Goal: Task Accomplishment & Management: Complete application form

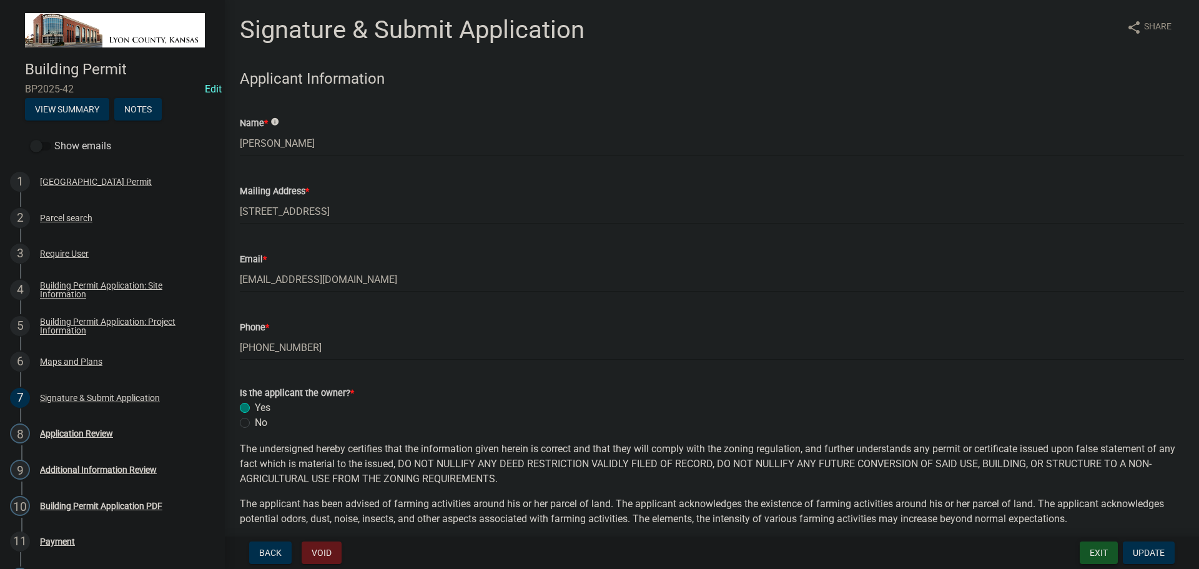
click at [1100, 555] on button "Exit" at bounding box center [1099, 553] width 38 height 22
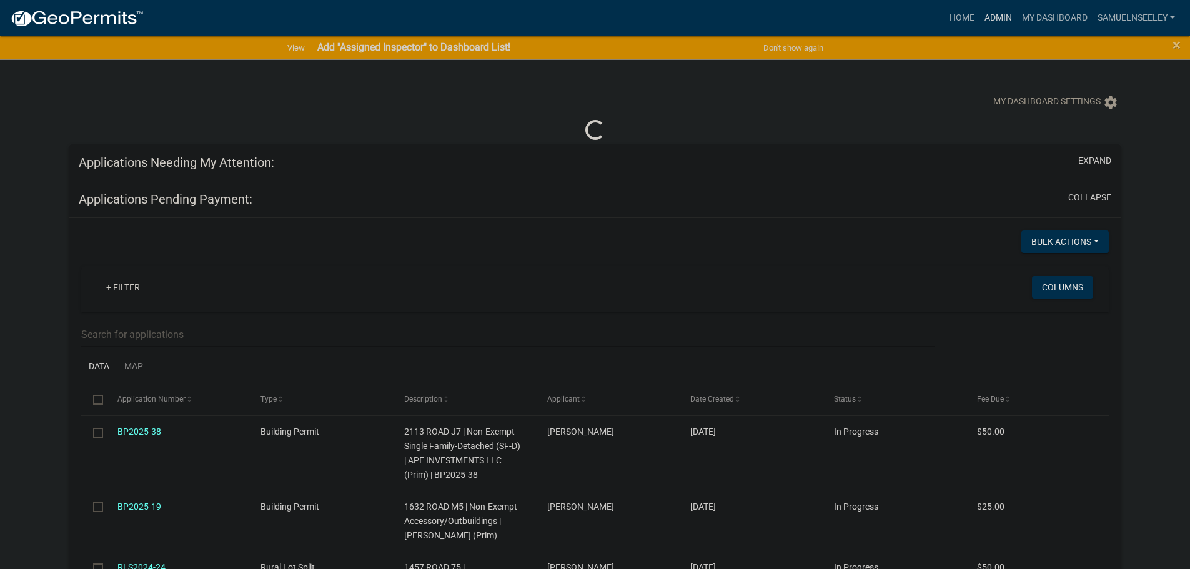
click at [995, 16] on link "Admin" at bounding box center [998, 18] width 37 height 24
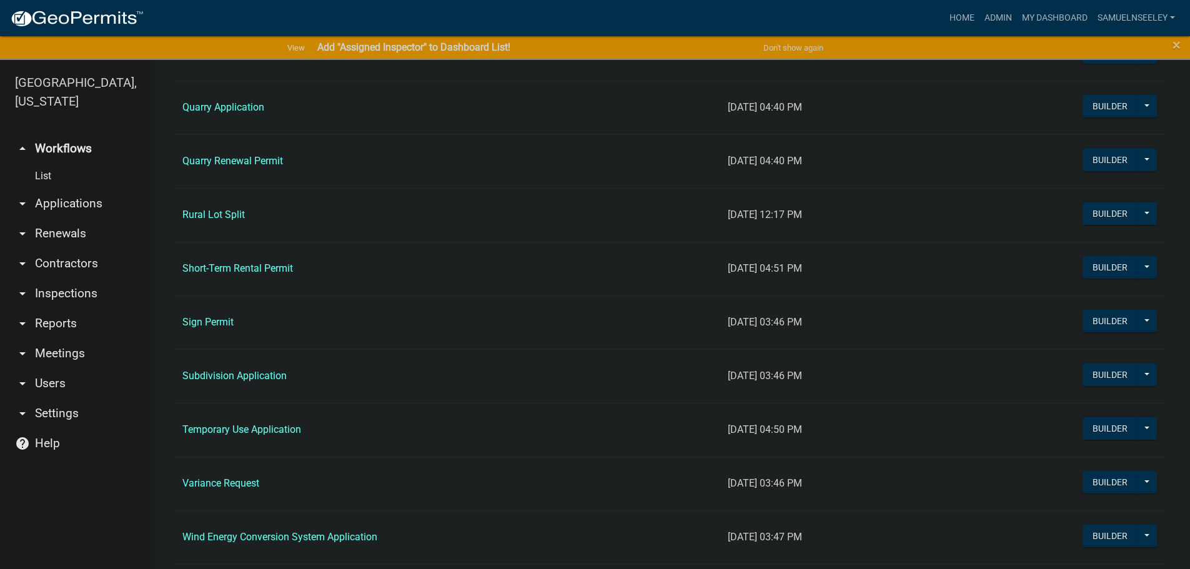
scroll to position [1249, 0]
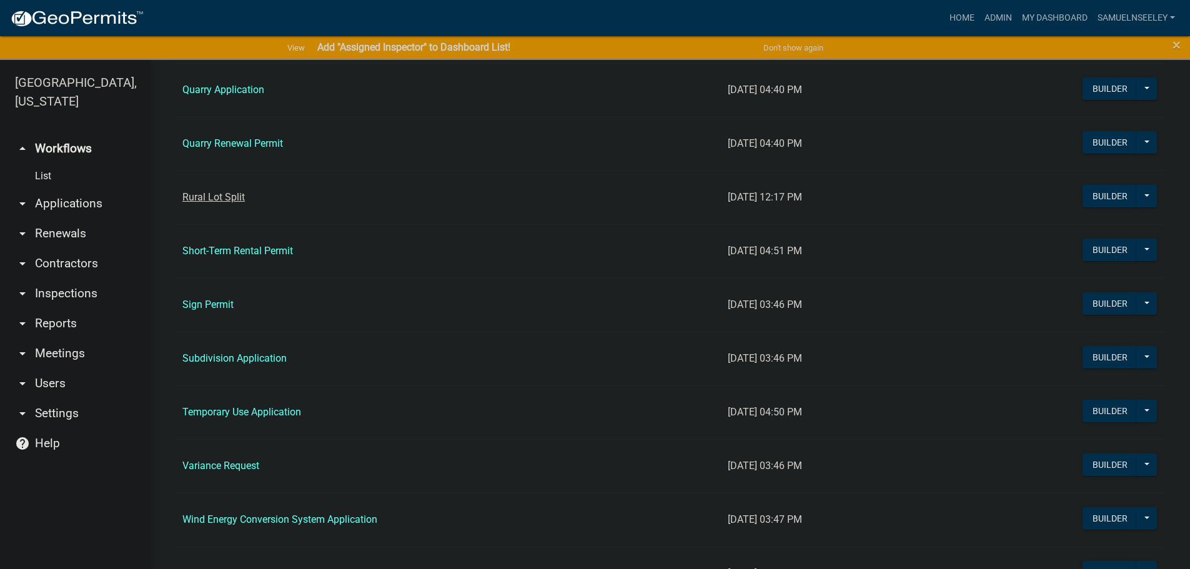
click at [219, 194] on link "Rural Lot Split" at bounding box center [213, 197] width 62 height 12
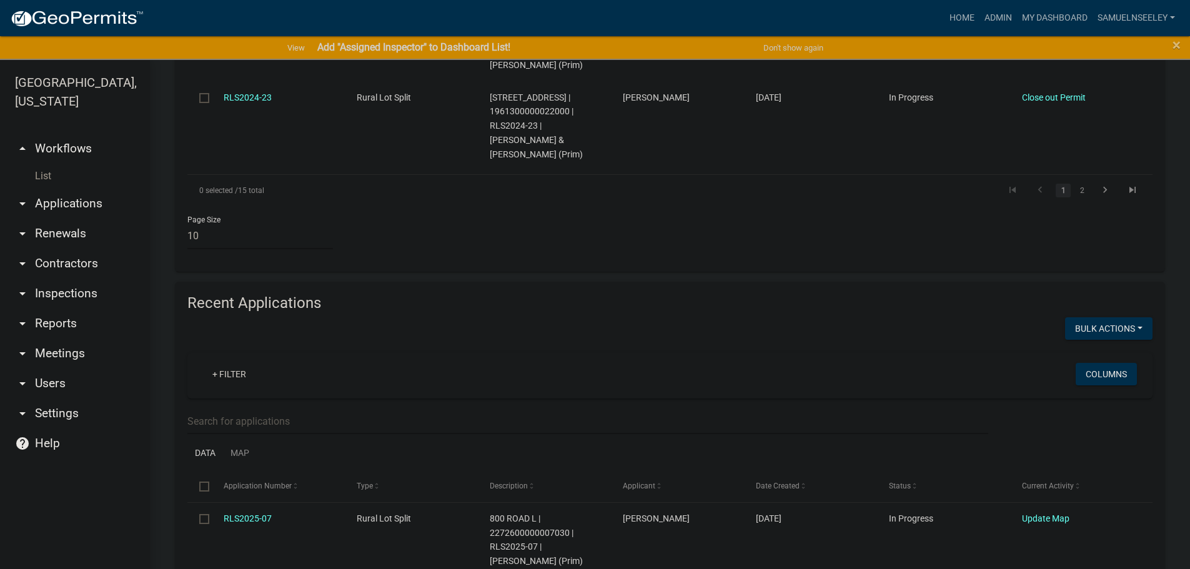
scroll to position [1163, 0]
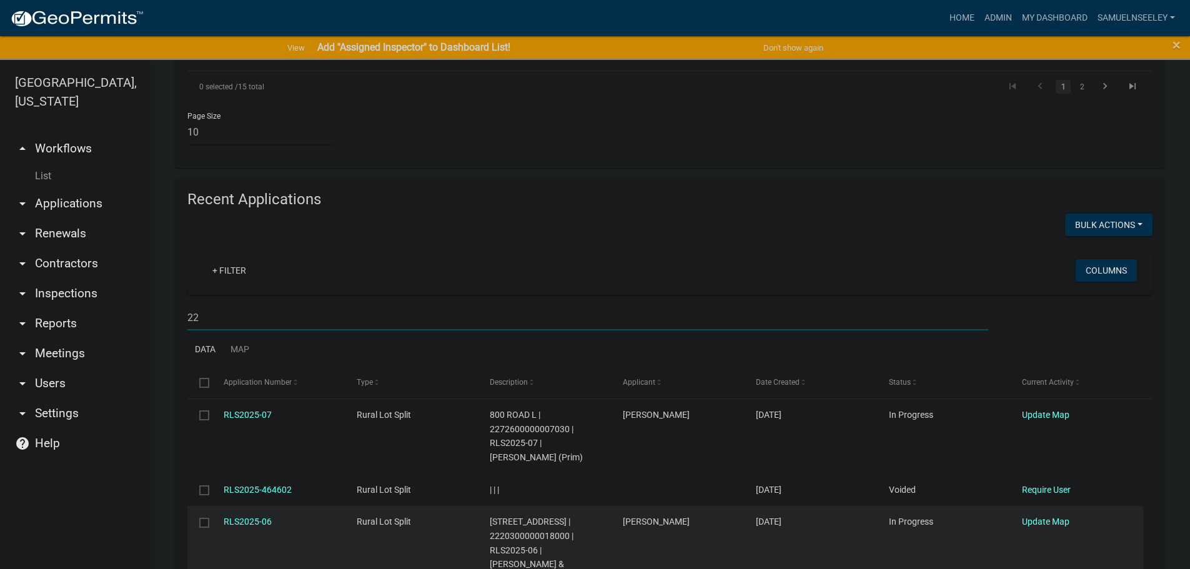
scroll to position [1225, 0]
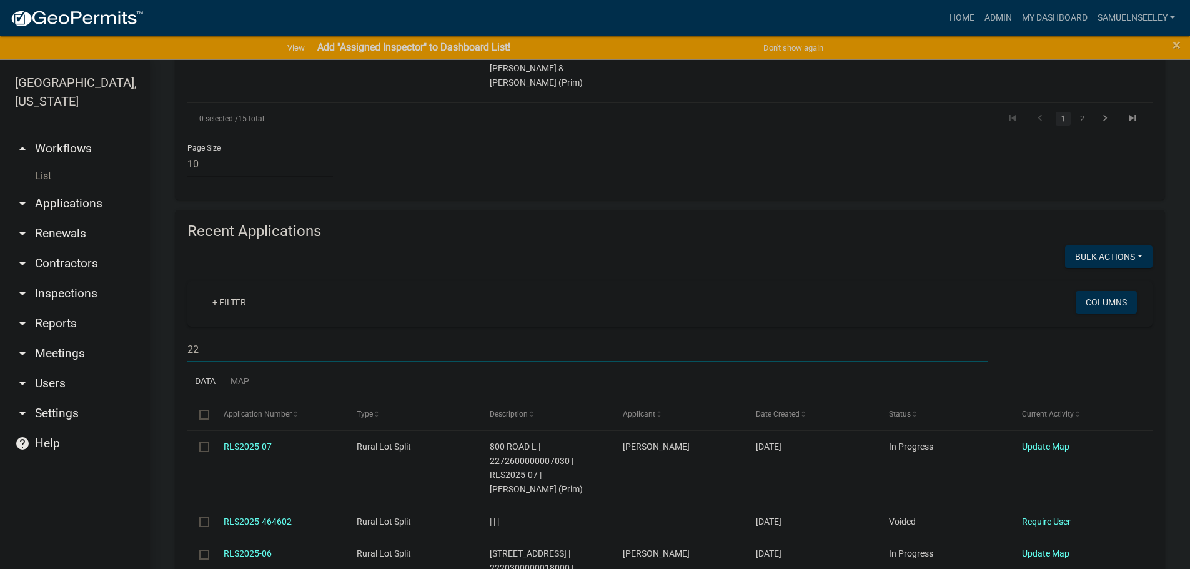
type input "2"
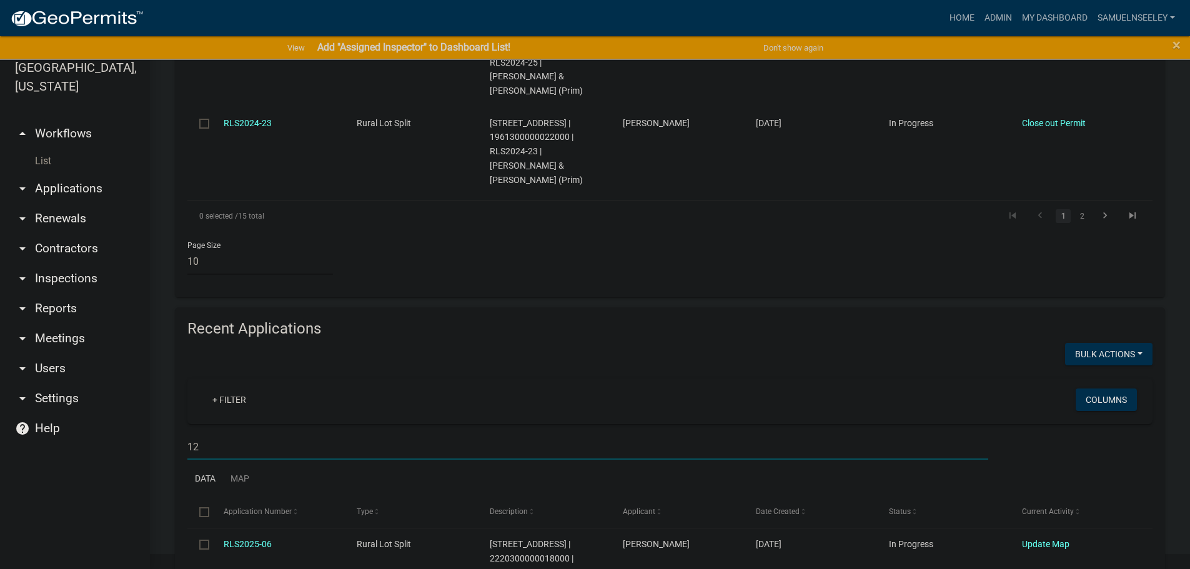
scroll to position [1165, 0]
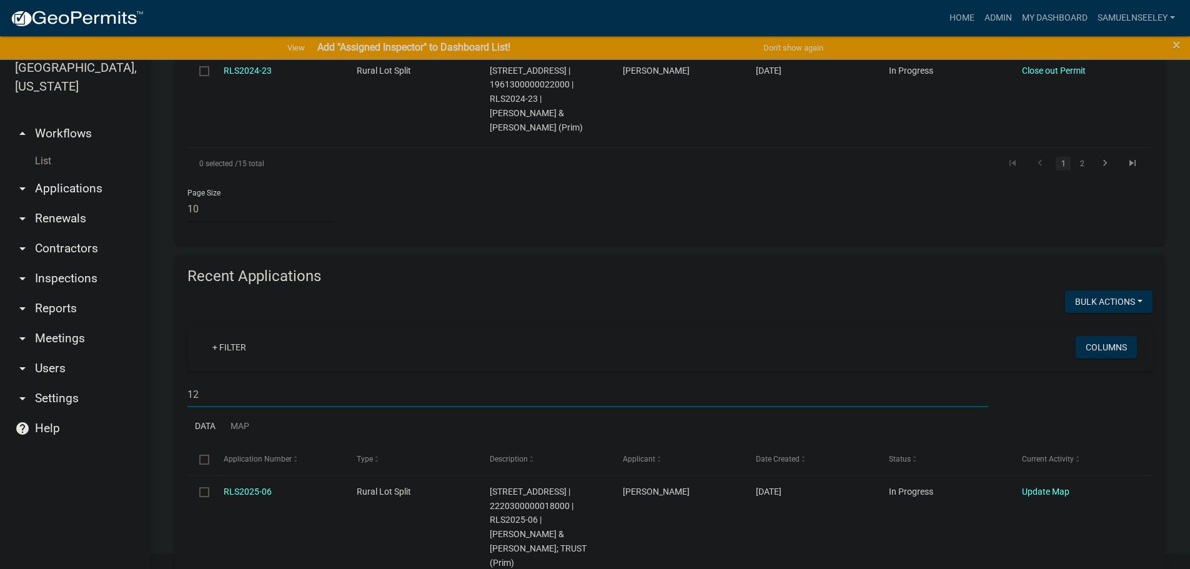
click at [189, 382] on input "12" at bounding box center [587, 395] width 801 height 26
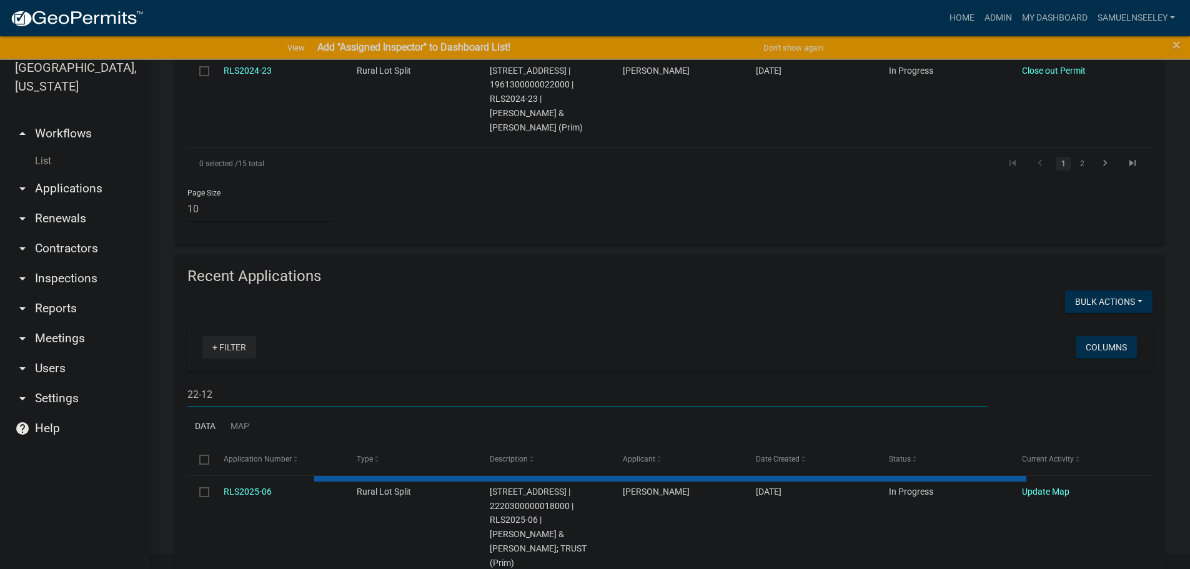
scroll to position [1163, 0]
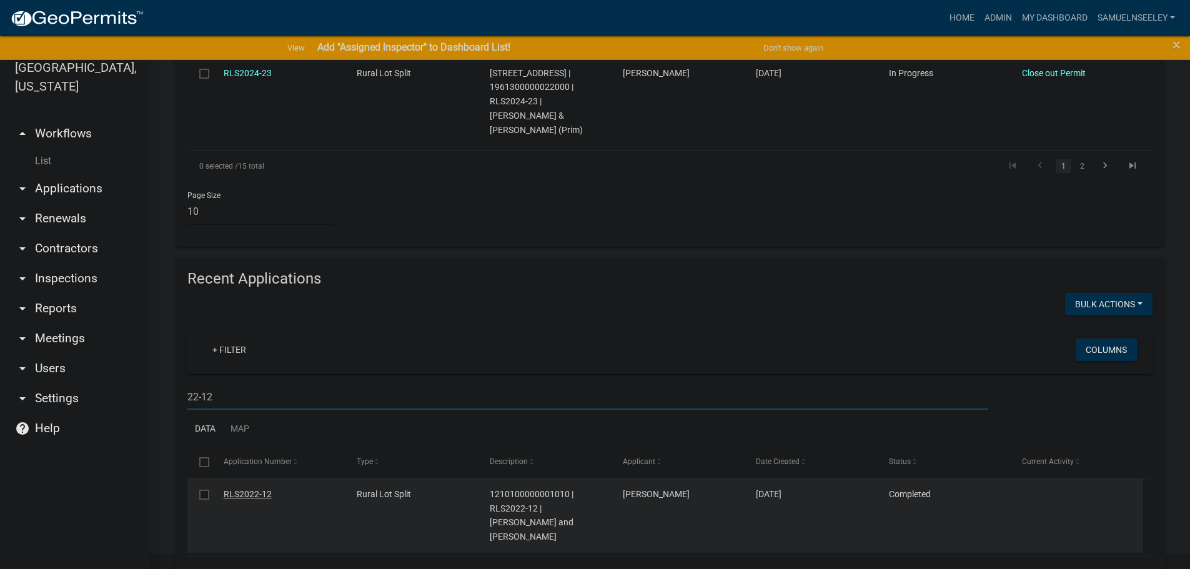
type input "22-12"
click at [258, 489] on link "RLS2022-12" at bounding box center [248, 494] width 48 height 10
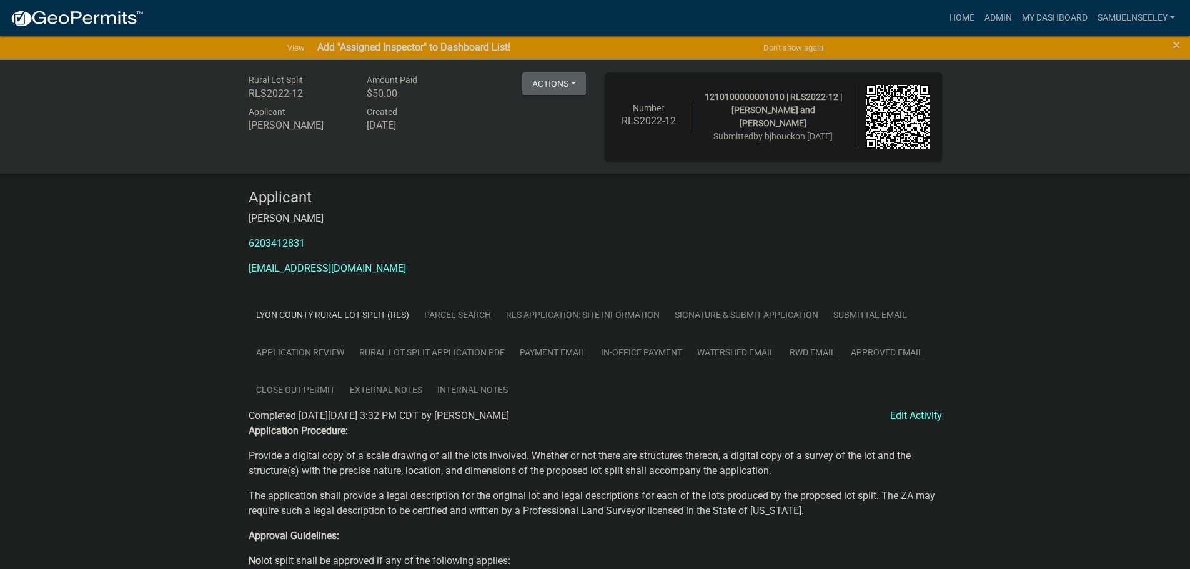
click at [310, 352] on link "Application Review" at bounding box center [300, 353] width 103 height 38
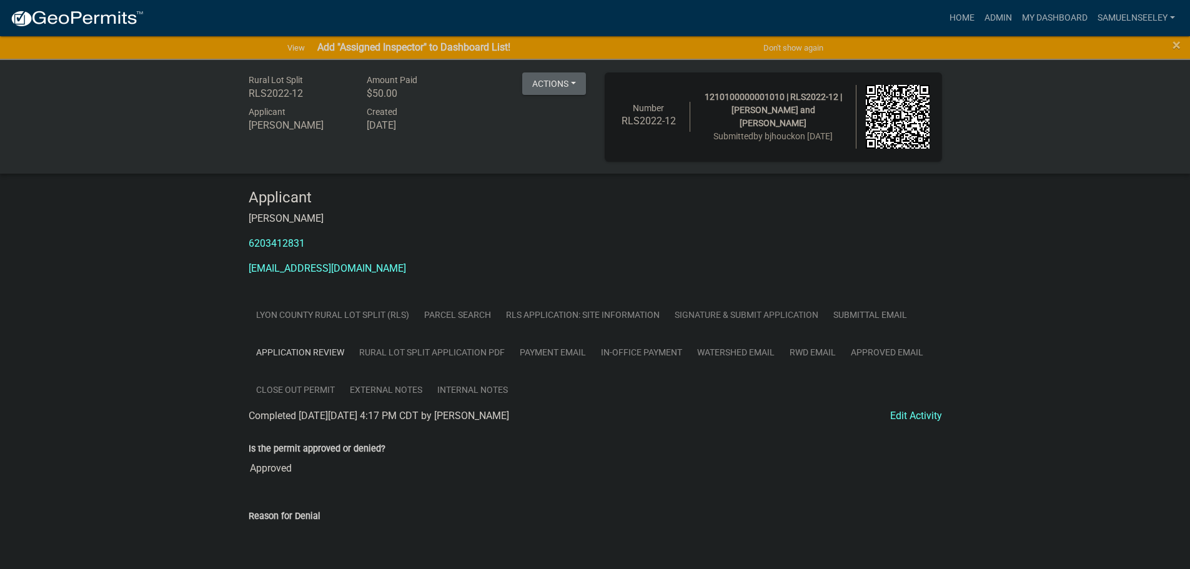
click at [718, 311] on link "Signature & Submit Application" at bounding box center [746, 315] width 159 height 38
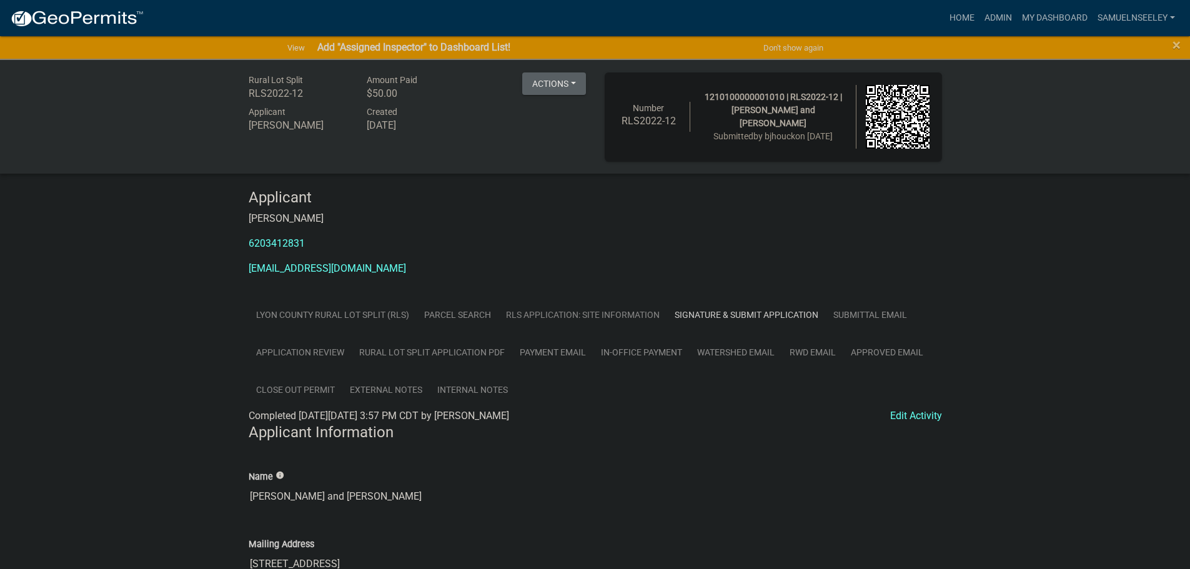
click at [615, 315] on link "RLS Application: Site Information" at bounding box center [583, 315] width 169 height 38
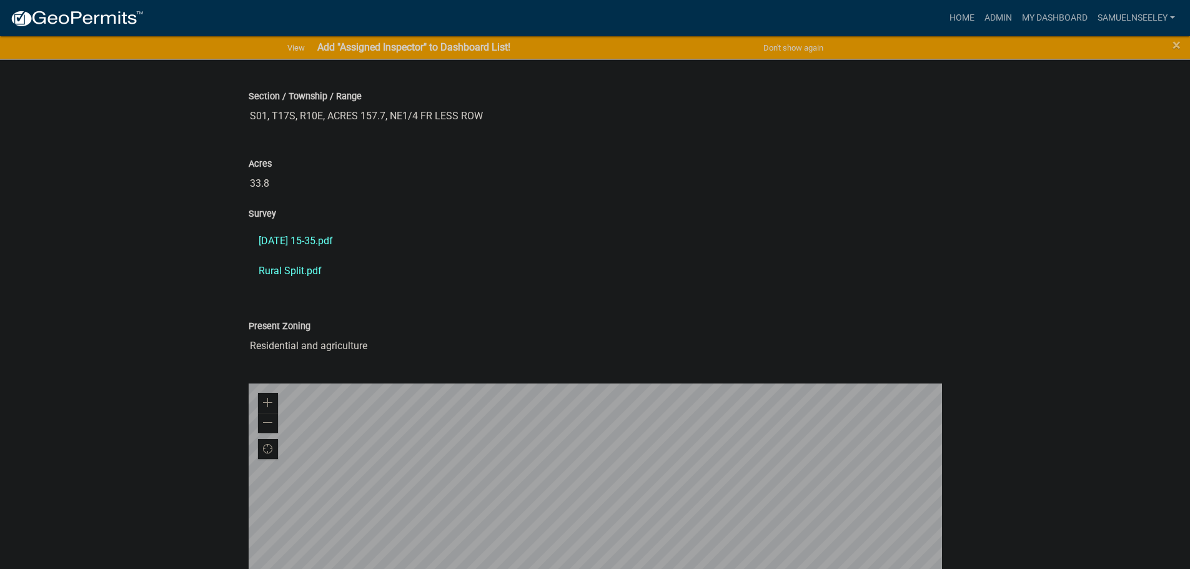
scroll to position [812, 0]
click at [309, 241] on link "[DATE] 15-35.pdf" at bounding box center [595, 242] width 693 height 30
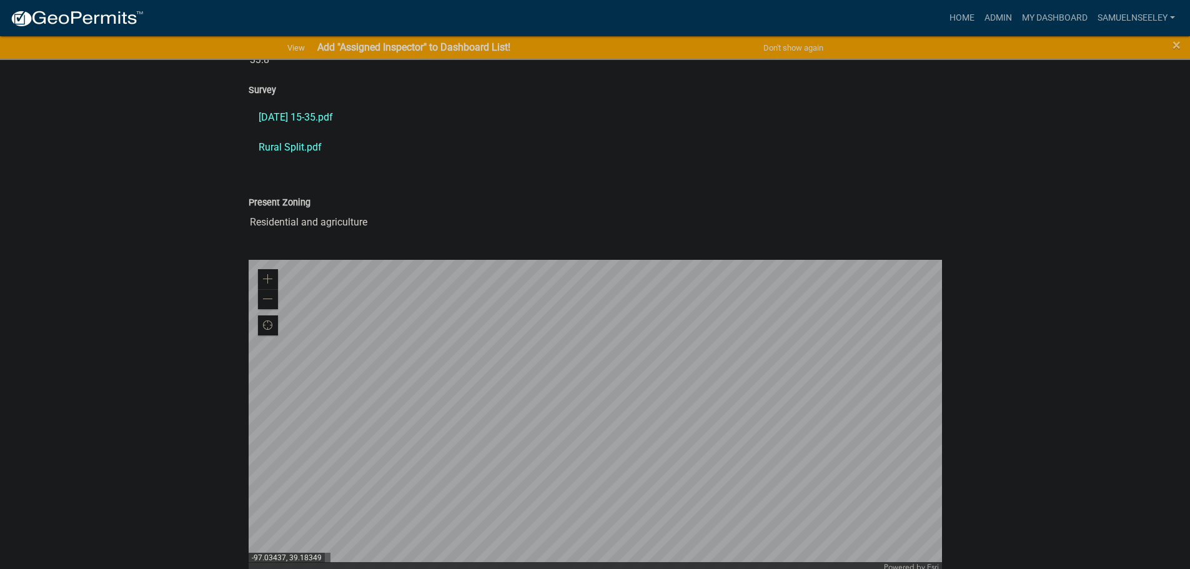
scroll to position [875, 0]
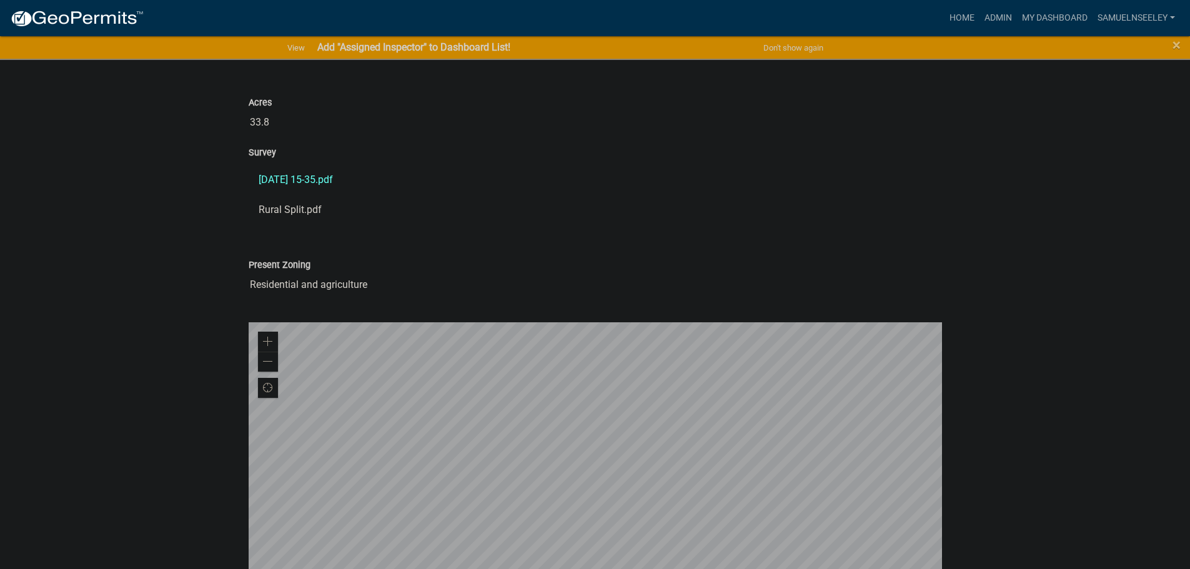
click at [289, 209] on link "Rural Split.pdf" at bounding box center [595, 210] width 693 height 30
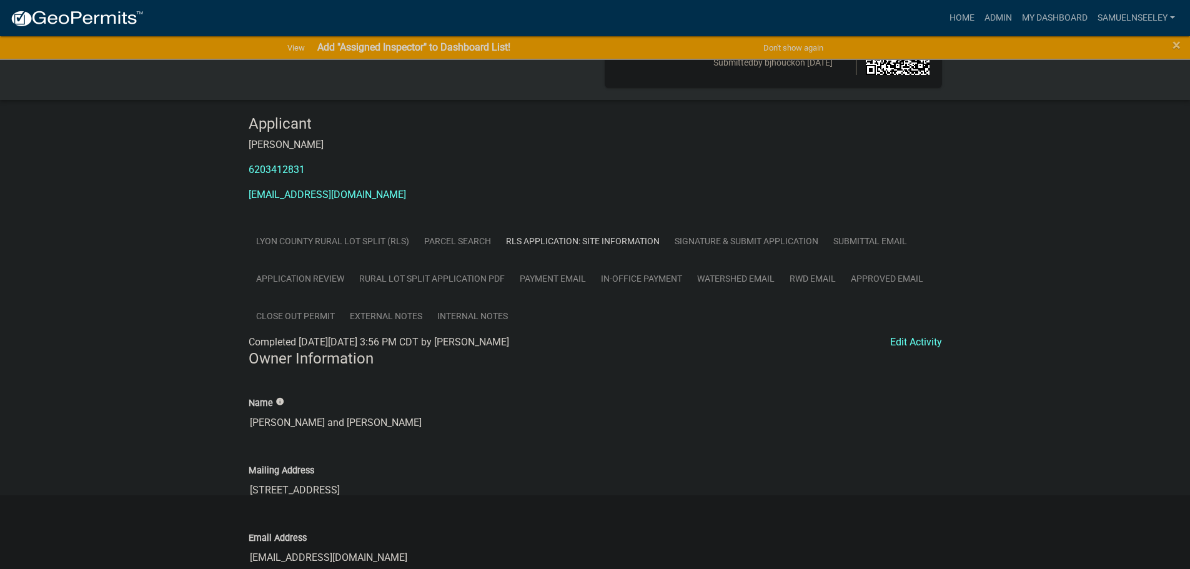
scroll to position [62, 0]
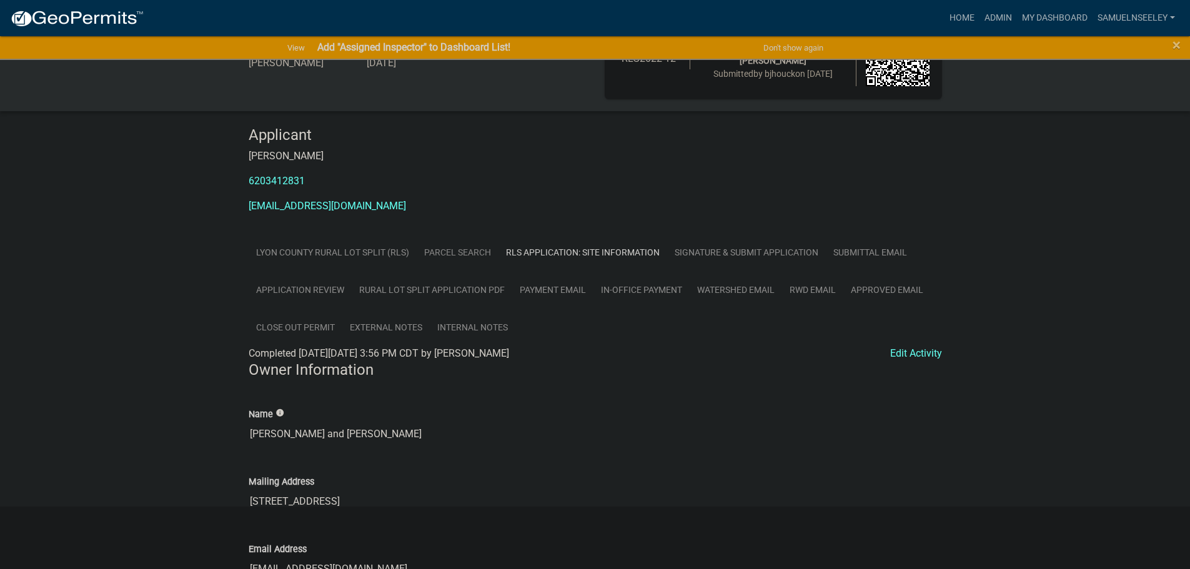
click at [460, 254] on link "Parcel search" at bounding box center [458, 253] width 82 height 38
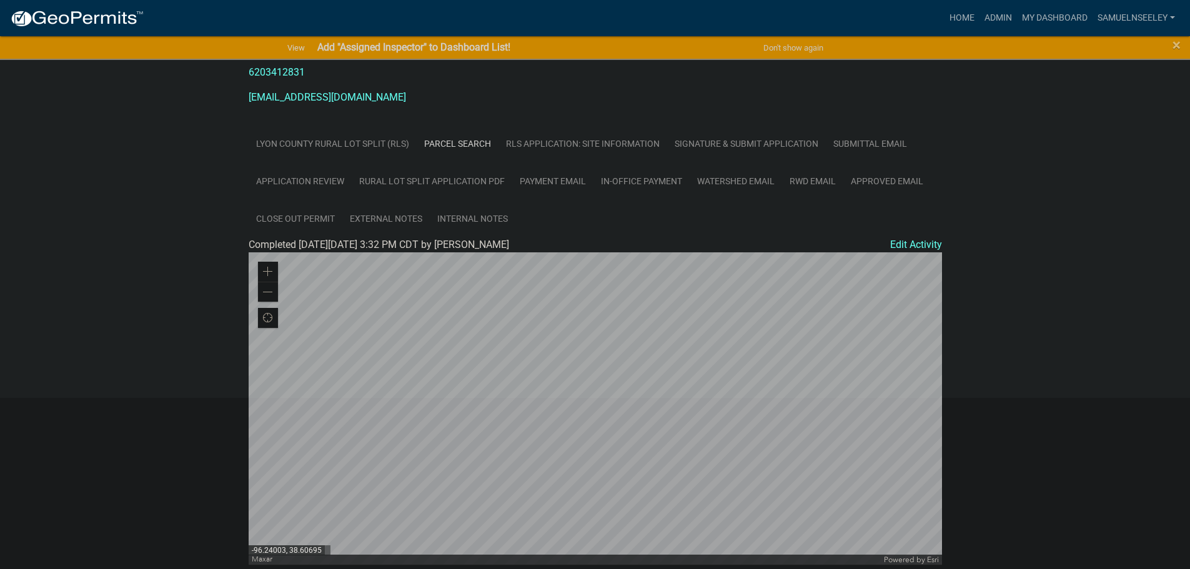
scroll to position [166, 0]
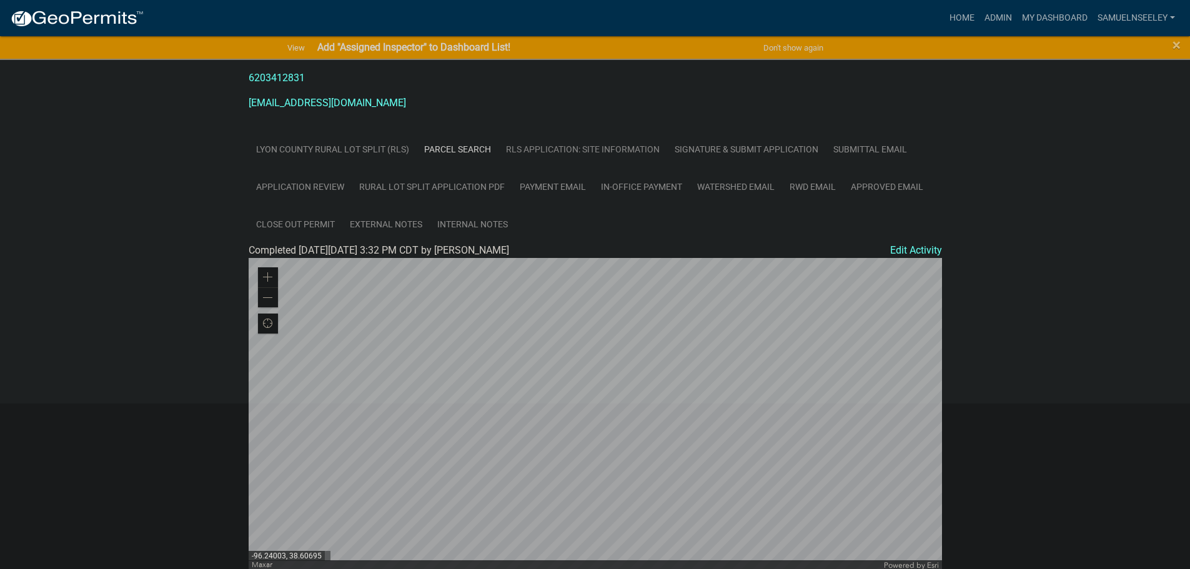
click at [610, 153] on link "RLS Application: Site Information" at bounding box center [583, 150] width 169 height 38
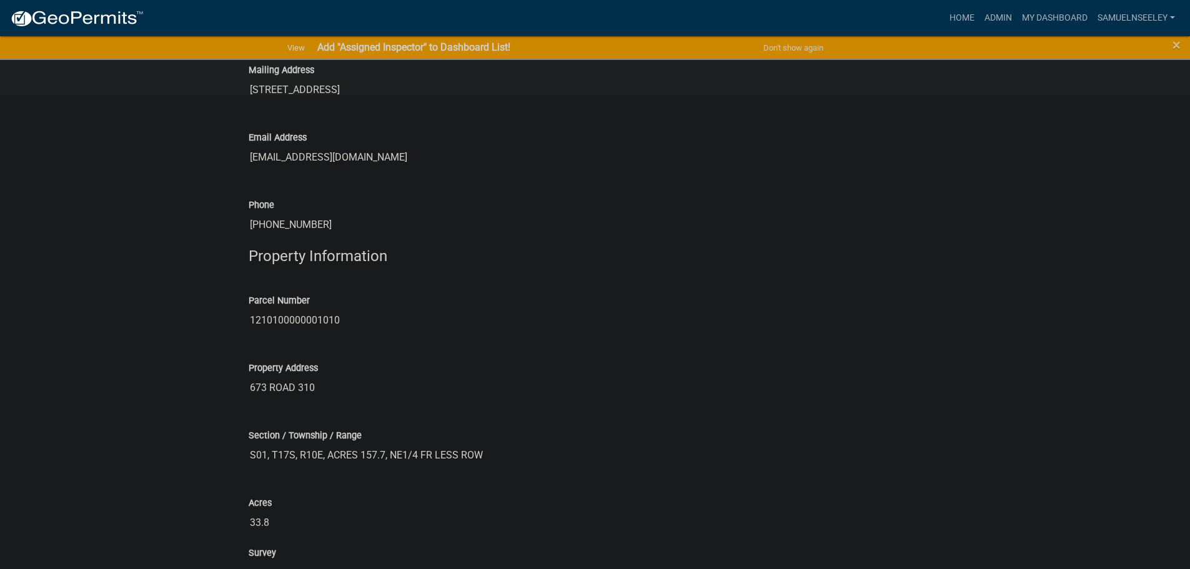
scroll to position [228, 0]
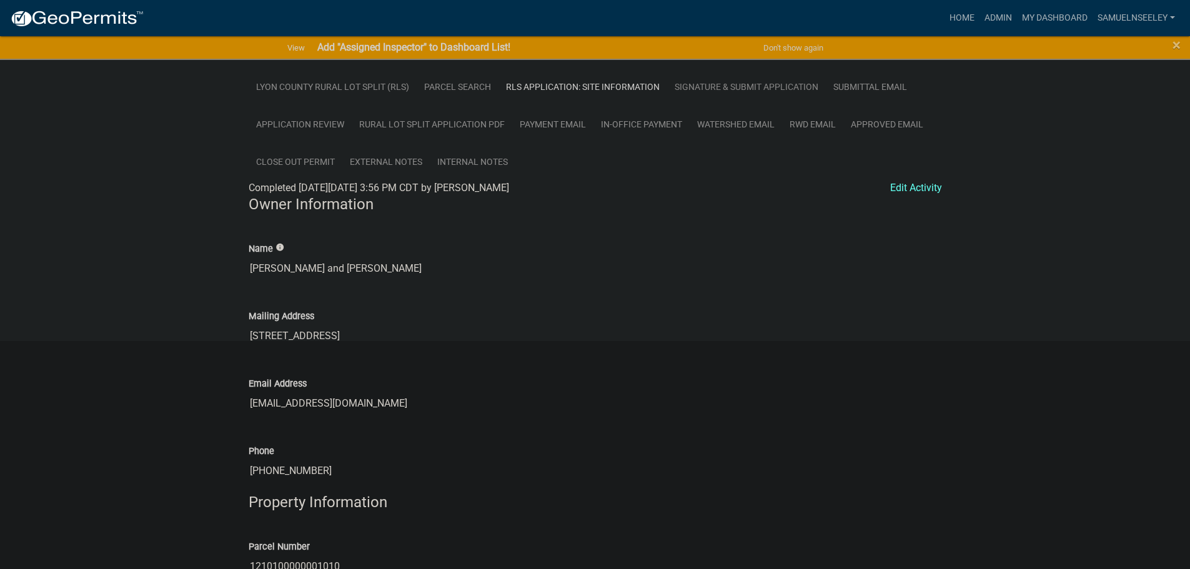
click at [710, 86] on link "Signature & Submit Application" at bounding box center [746, 87] width 159 height 38
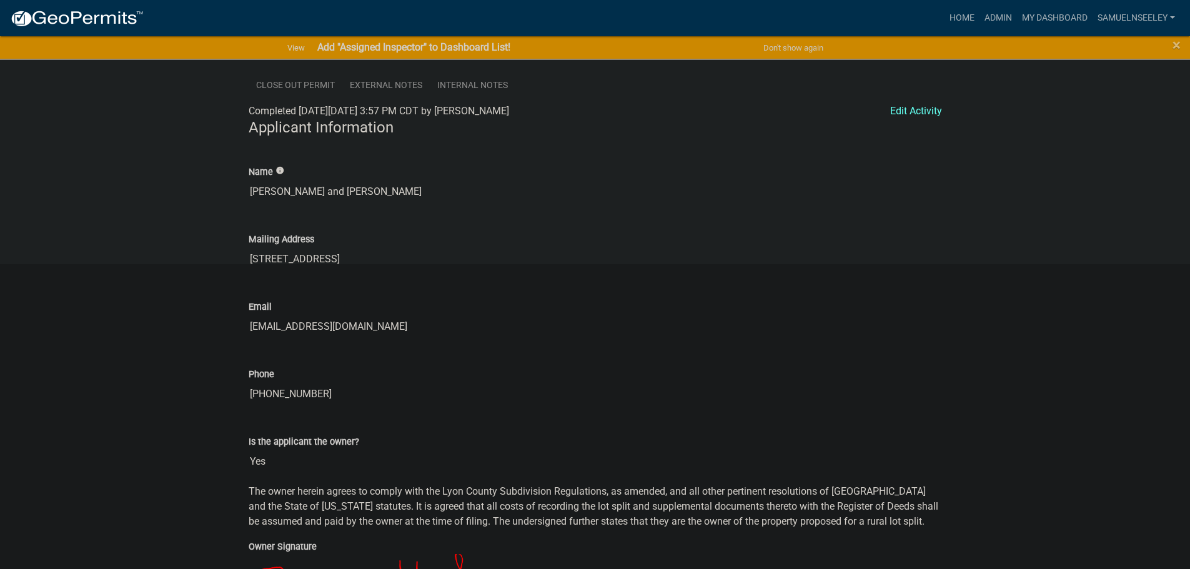
scroll to position [108, 0]
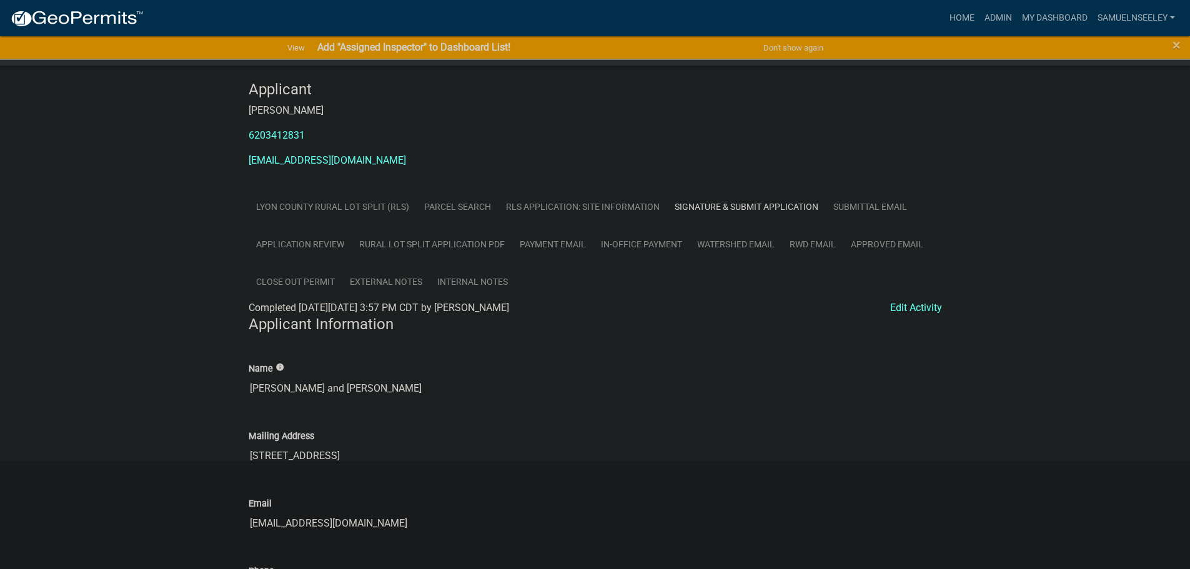
click at [323, 242] on link "Application Review" at bounding box center [300, 245] width 103 height 38
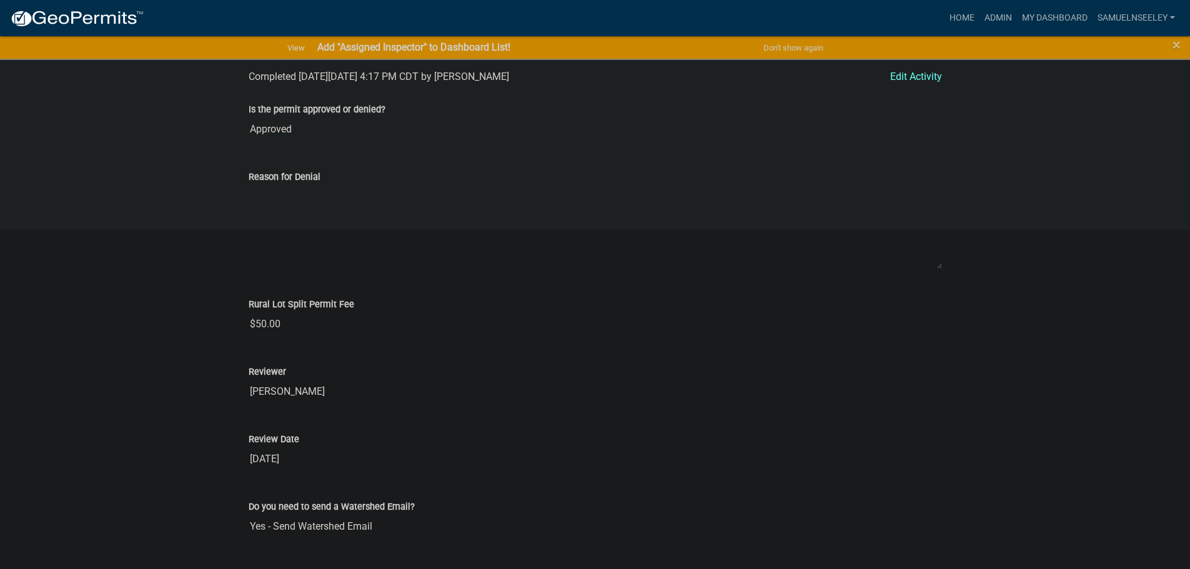
scroll to position [171, 0]
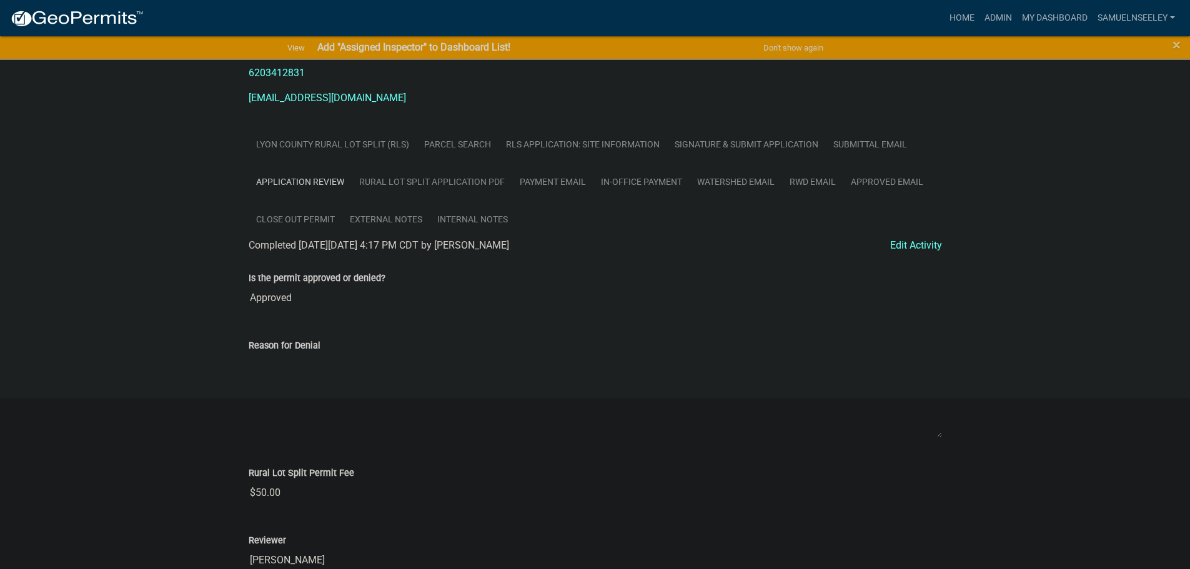
click at [417, 186] on link "Rural Lot Split Application PDF" at bounding box center [432, 182] width 161 height 38
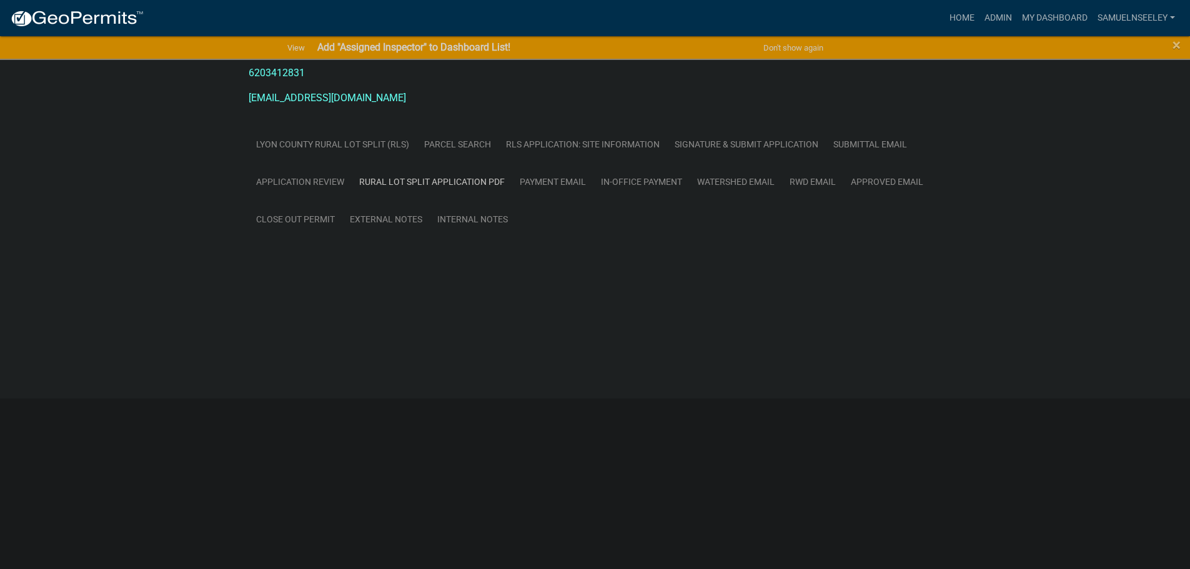
scroll to position [0, 0]
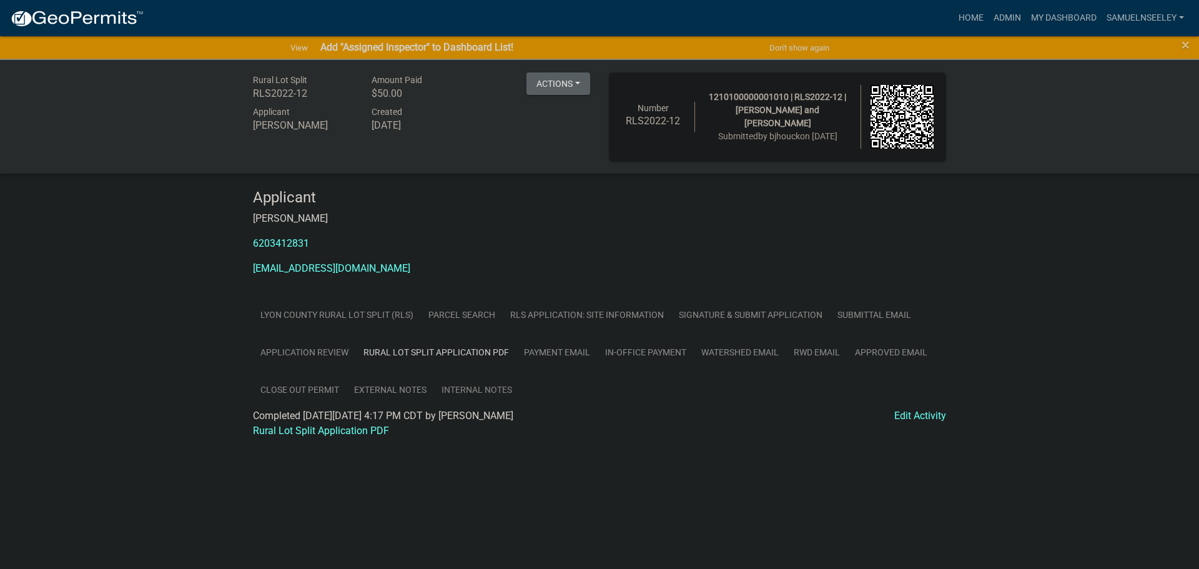
click at [462, 388] on link "Internal Notes" at bounding box center [477, 390] width 86 height 38
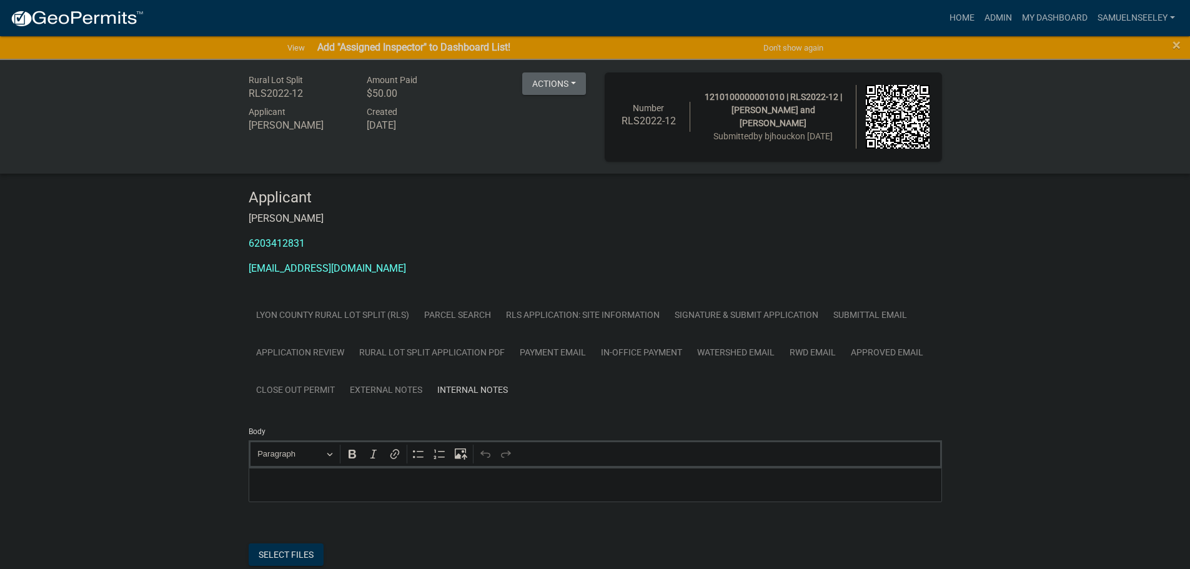
click at [396, 392] on link "External Notes" at bounding box center [385, 390] width 87 height 38
click at [632, 354] on link "In-Office Payment" at bounding box center [641, 353] width 96 height 38
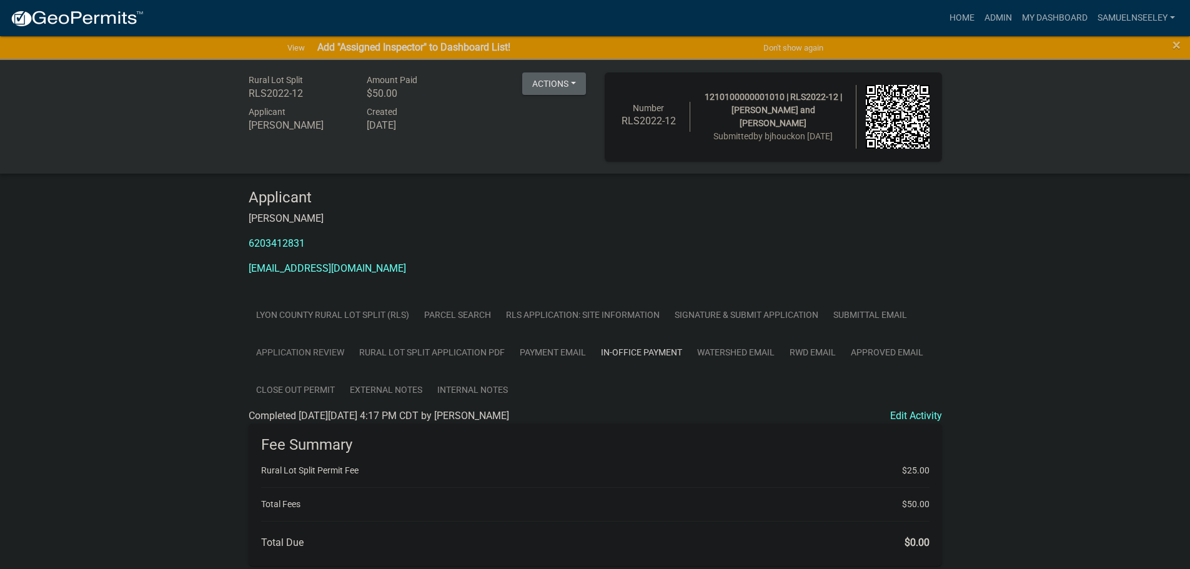
click at [306, 352] on link "Application Review" at bounding box center [300, 353] width 103 height 38
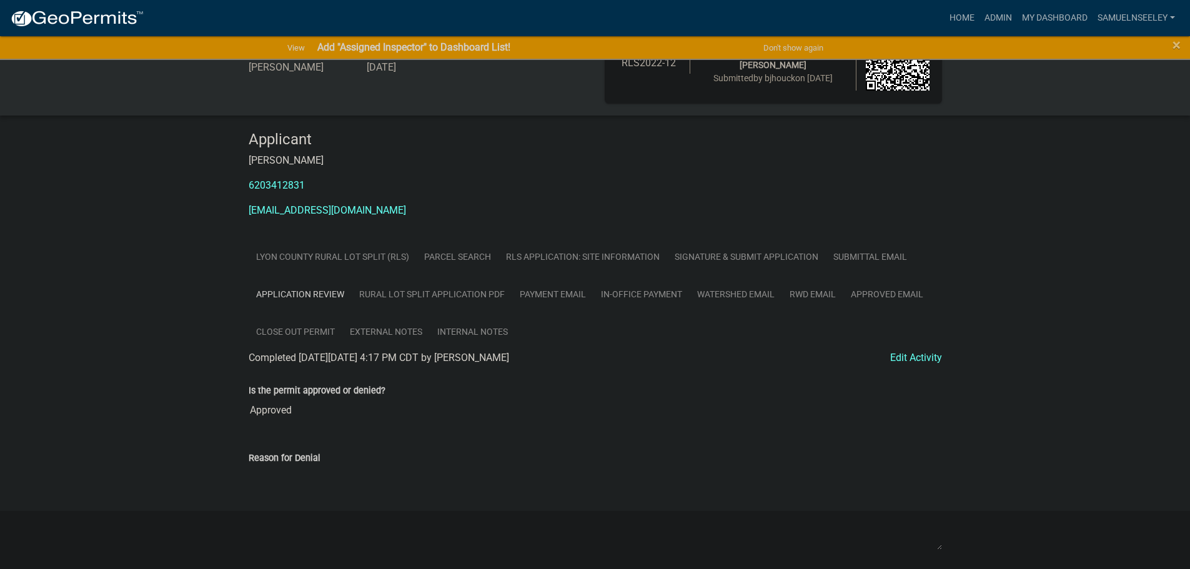
scroll to position [57, 0]
click at [555, 257] on link "RLS Application: Site Information" at bounding box center [583, 258] width 169 height 38
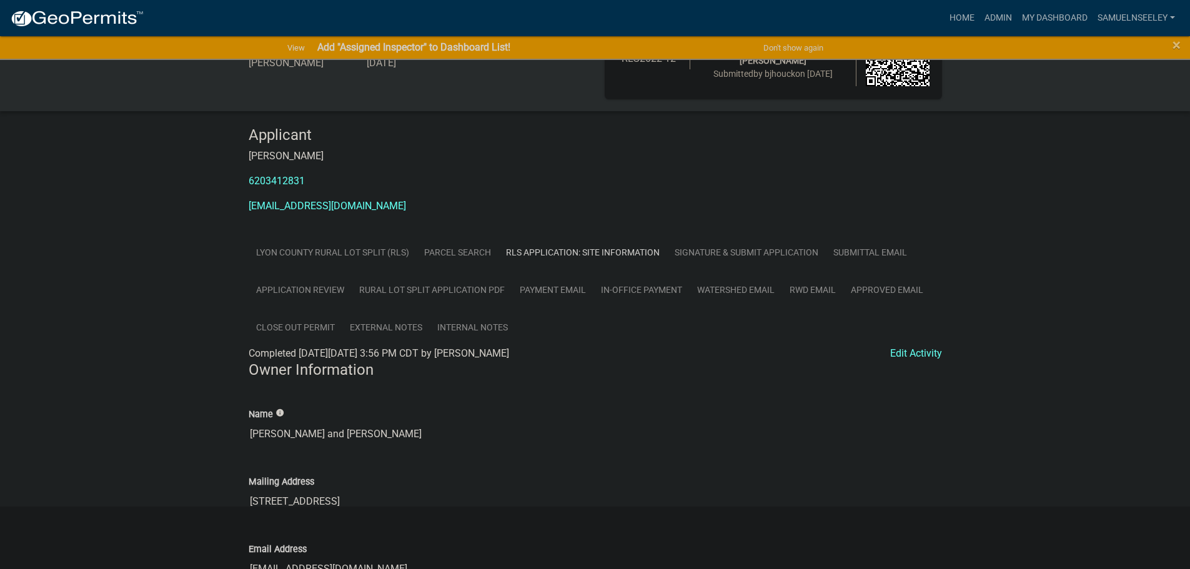
scroll to position [0, 0]
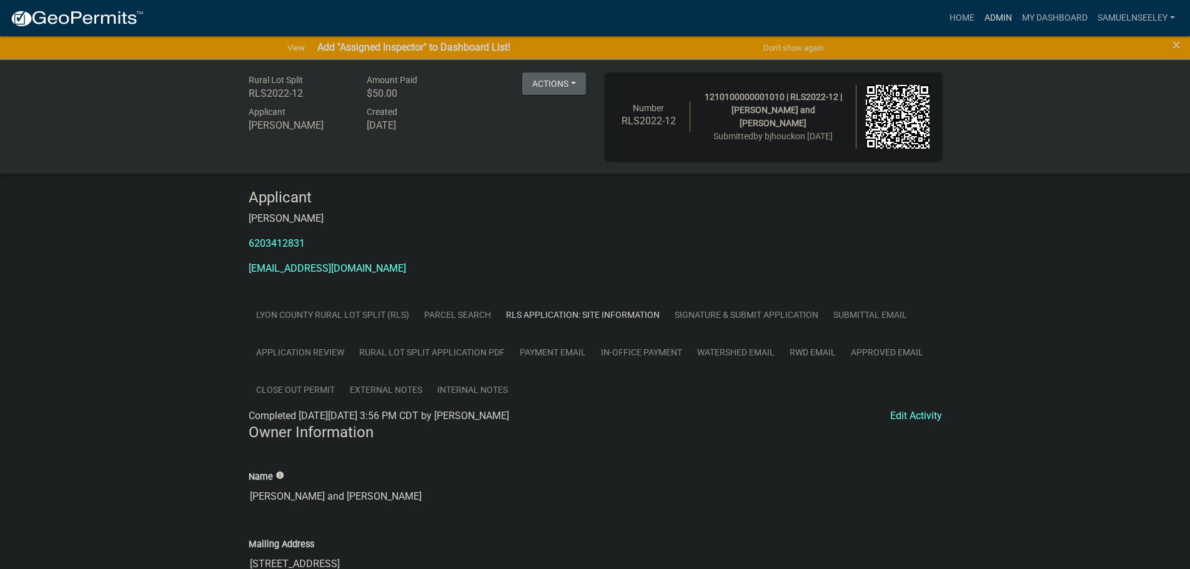
click at [1006, 15] on link "Admin" at bounding box center [998, 18] width 37 height 24
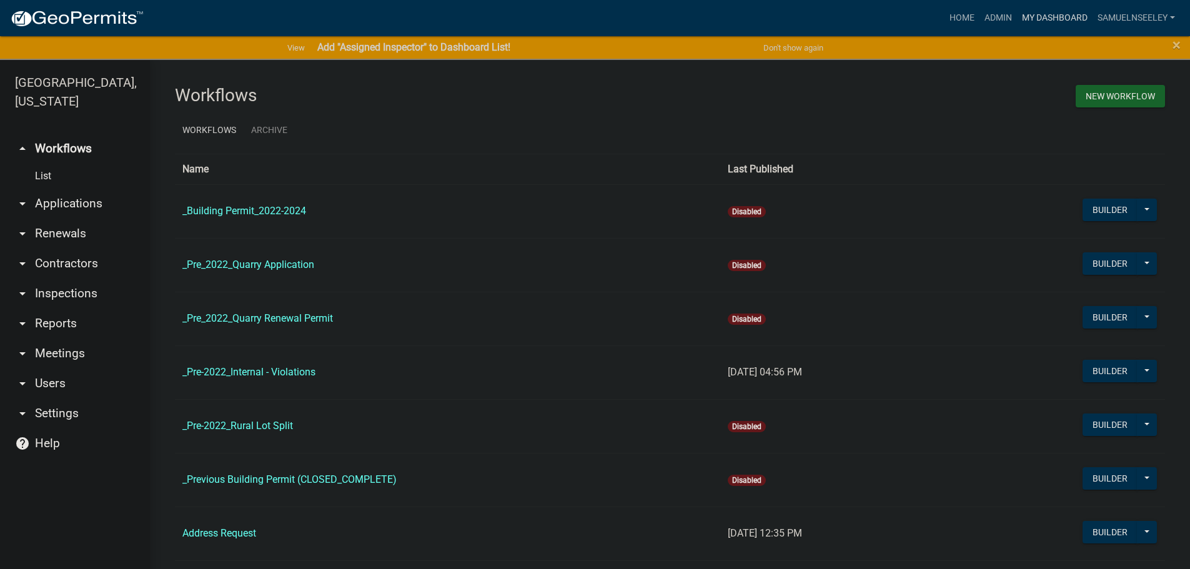
click at [1058, 15] on link "My Dashboard" at bounding box center [1055, 18] width 76 height 24
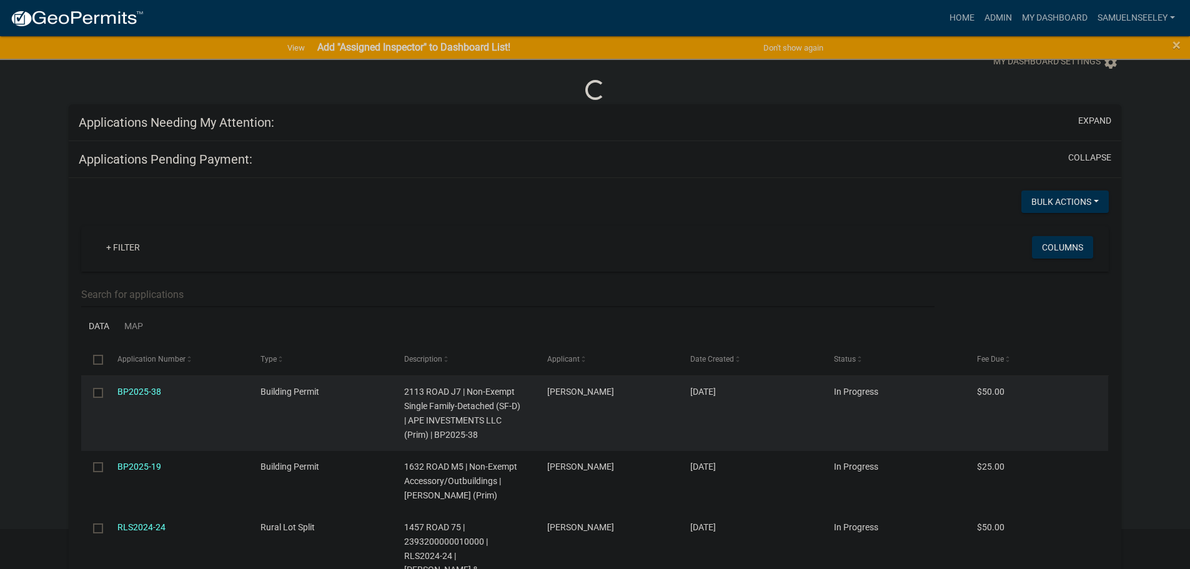
scroll to position [62, 0]
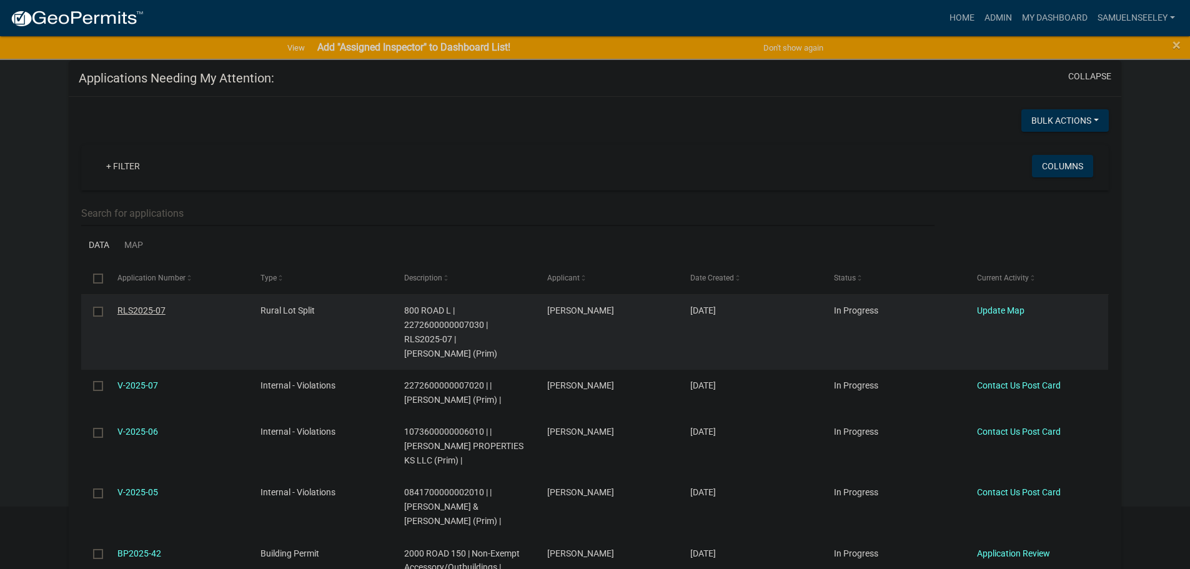
click at [138, 312] on link "RLS2025-07" at bounding box center [141, 310] width 48 height 10
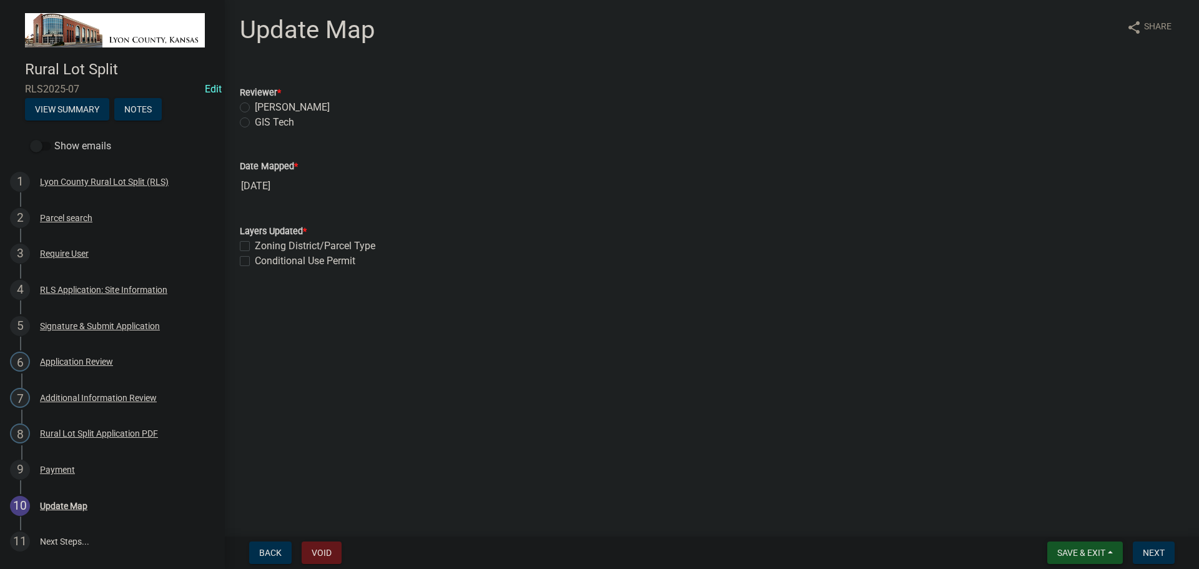
click at [1084, 552] on span "Save & Exit" at bounding box center [1082, 553] width 48 height 10
click at [1046, 522] on button "Save & Exit" at bounding box center [1073, 520] width 100 height 30
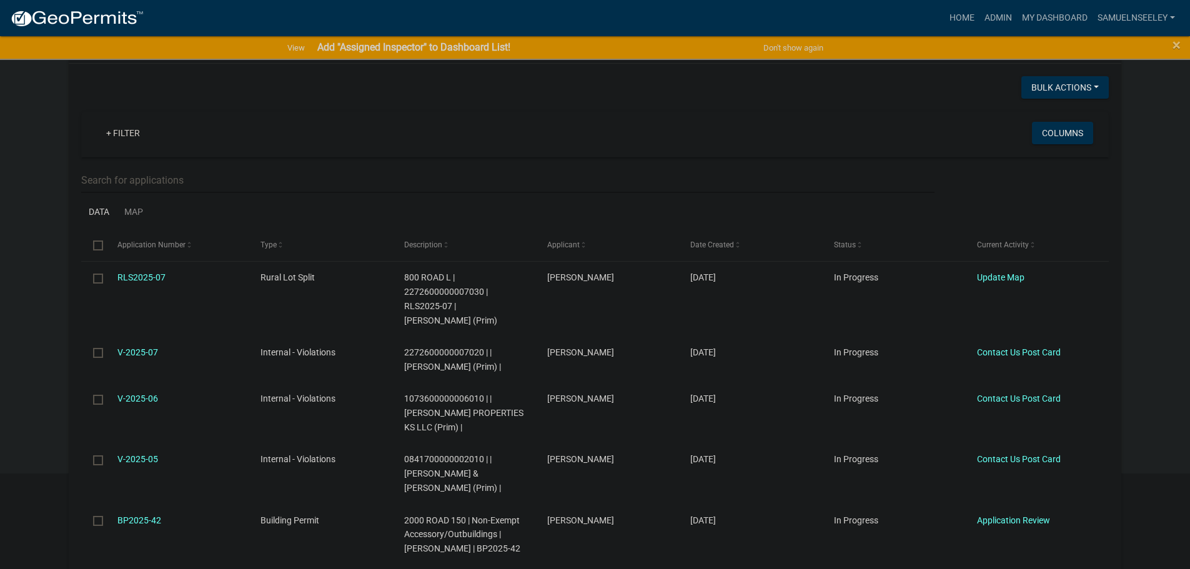
scroll to position [125, 0]
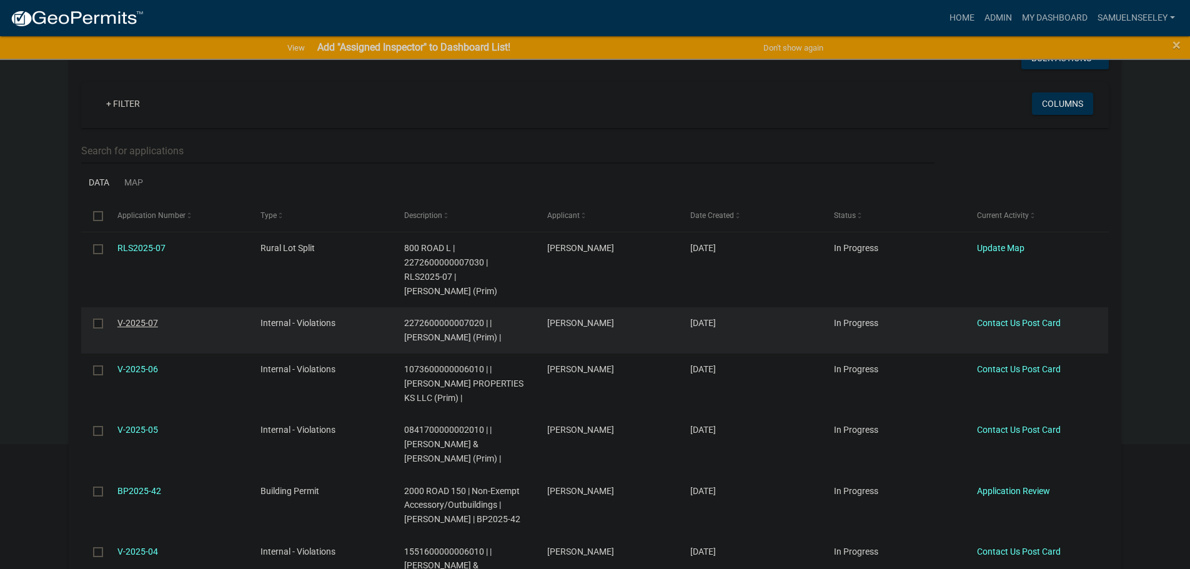
click at [137, 323] on link "V-2025-07" at bounding box center [137, 323] width 41 height 10
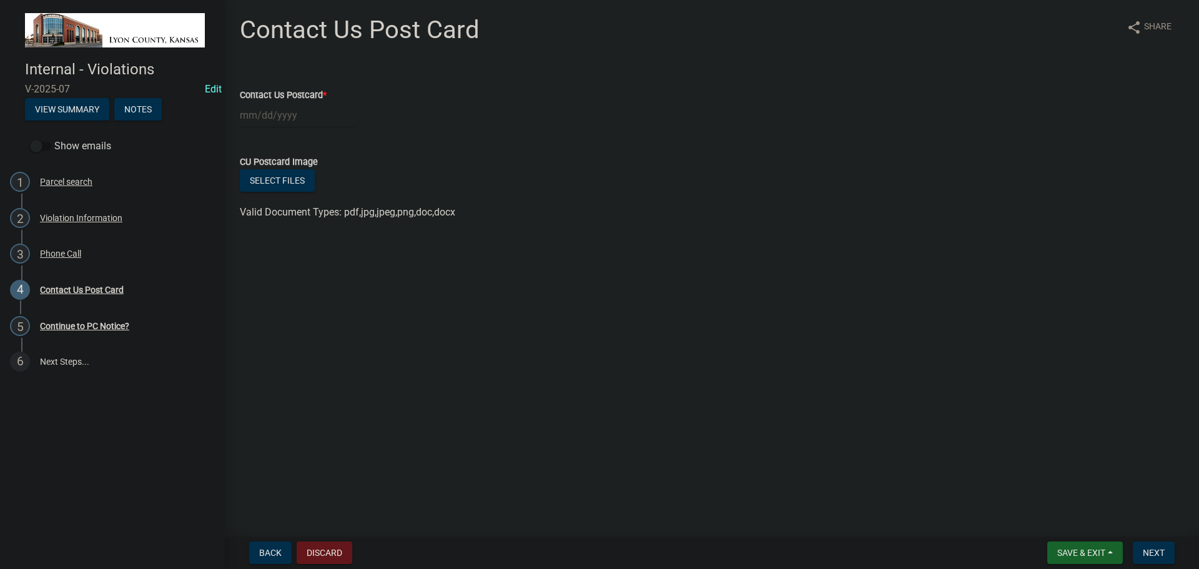
click at [277, 116] on div at bounding box center [297, 115] width 114 height 26
select select "8"
select select "2025"
click at [253, 242] on div "18" at bounding box center [252, 242] width 20 height 20
type input "[DATE]"
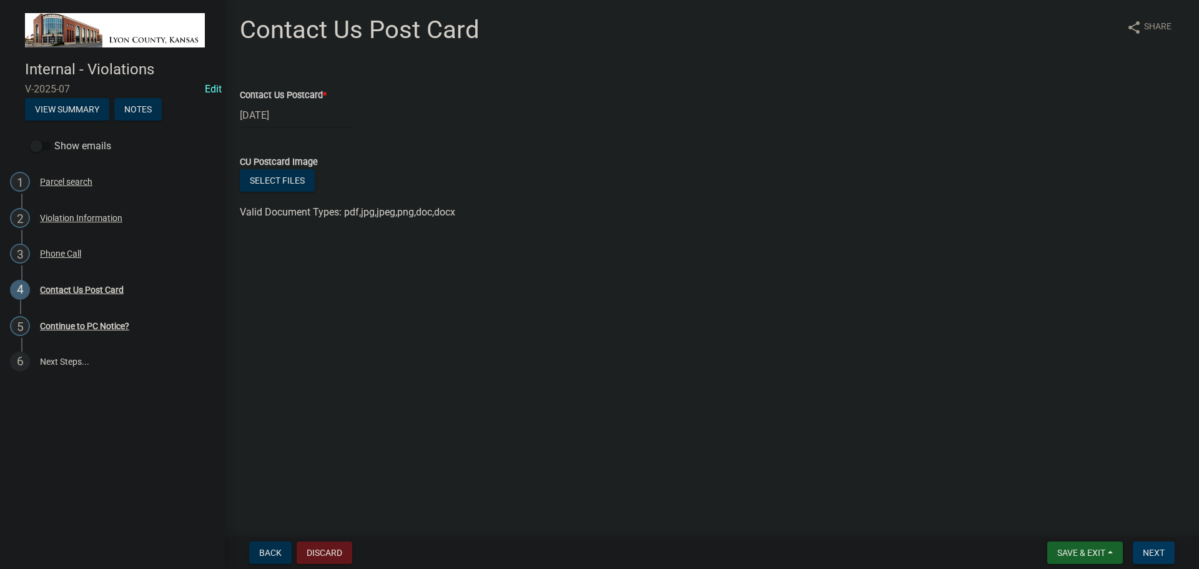
click at [1153, 553] on span "Next" at bounding box center [1154, 553] width 22 height 10
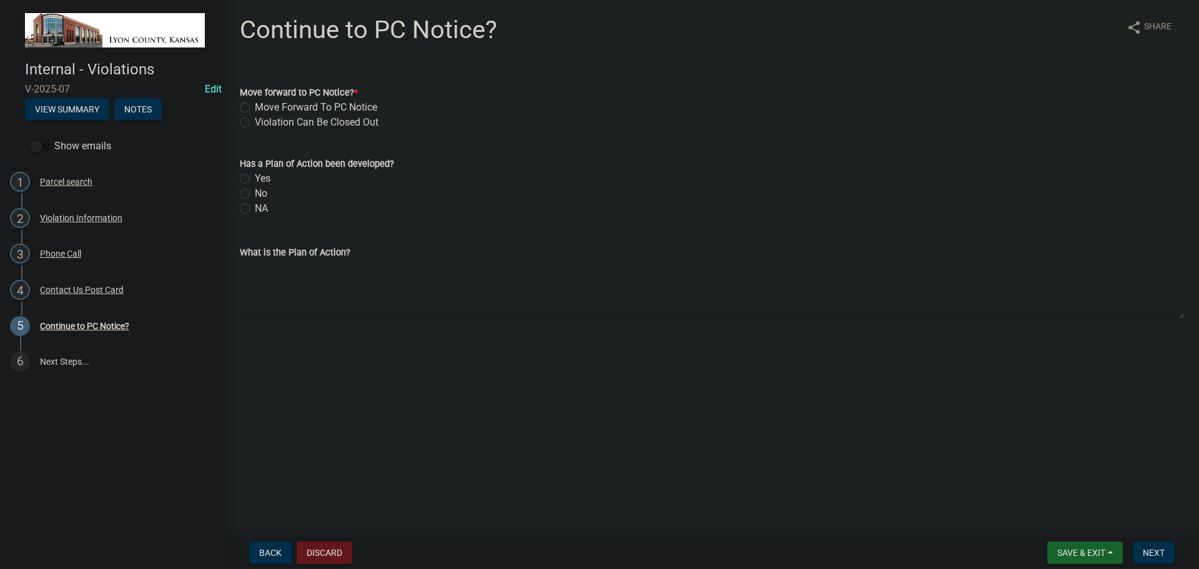
click at [255, 123] on label "Violation Can Be Closed Out" at bounding box center [317, 122] width 124 height 15
click at [255, 123] on input "Violation Can Be Closed Out" at bounding box center [259, 119] width 8 height 8
radio input "true"
click at [255, 179] on label "Yes" at bounding box center [263, 178] width 16 height 15
click at [255, 179] on input "Yes" at bounding box center [259, 175] width 8 height 8
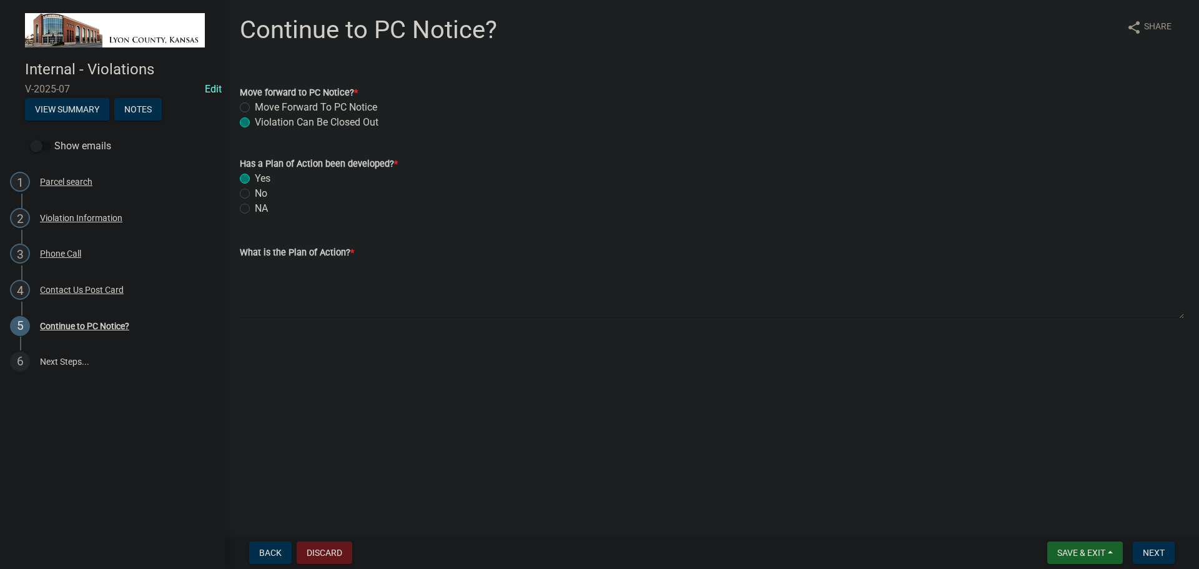
radio input "true"
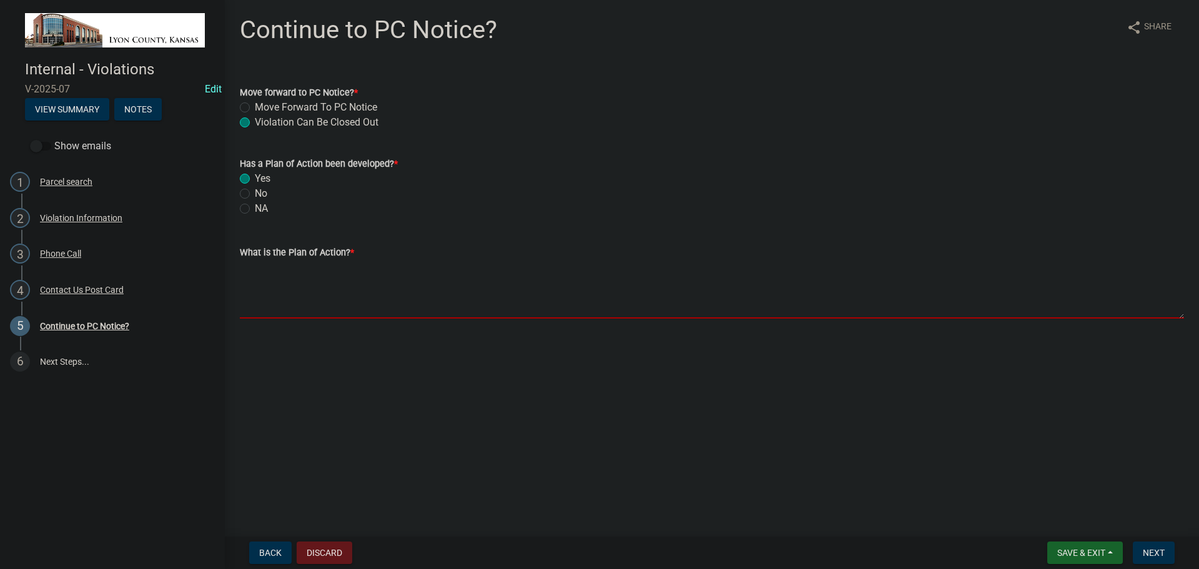
click at [265, 283] on textarea "What is the Plan of Action? *" at bounding box center [712, 289] width 945 height 59
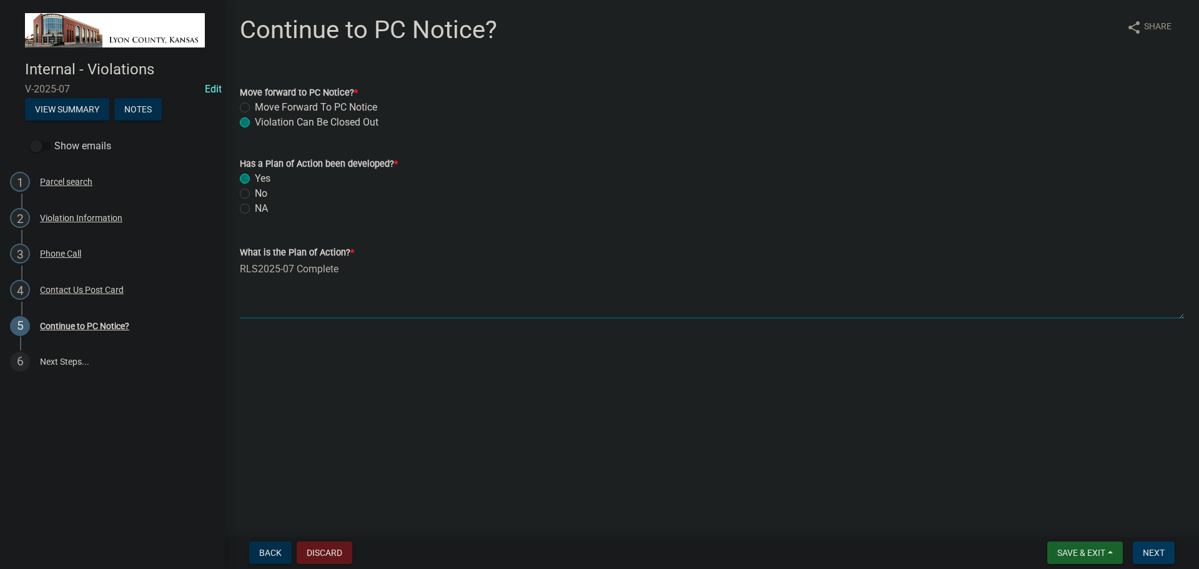
type textarea "RLS2025-07 Complete"
click at [1150, 552] on span "Next" at bounding box center [1154, 553] width 22 height 10
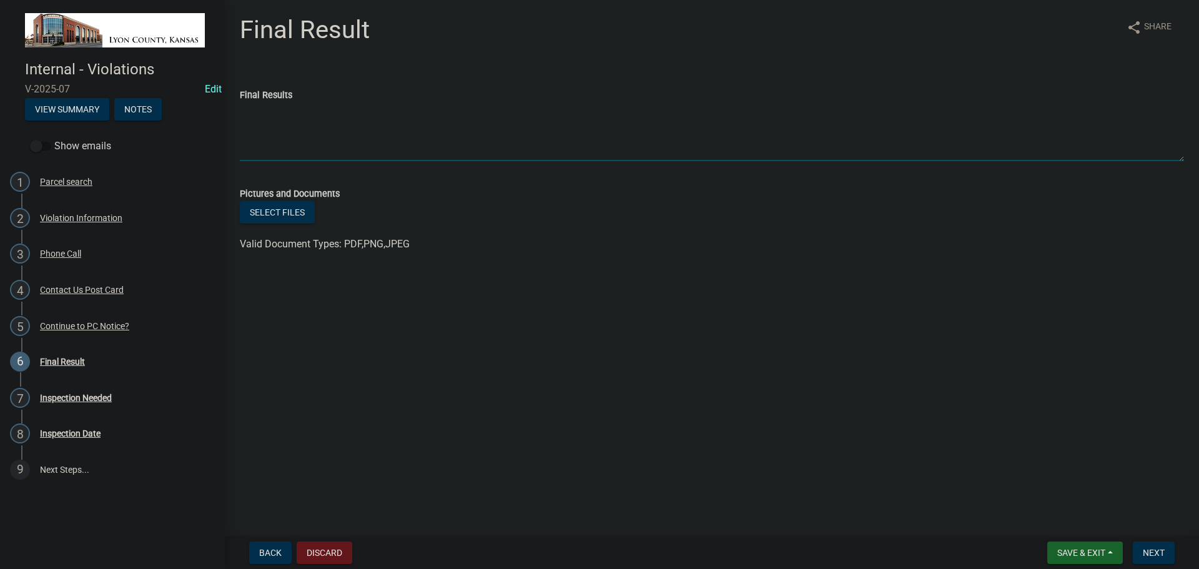
click at [315, 123] on textarea "Final Results" at bounding box center [712, 131] width 945 height 59
type textarea "RLS2025-07"
click at [1148, 551] on span "Next" at bounding box center [1154, 553] width 22 height 10
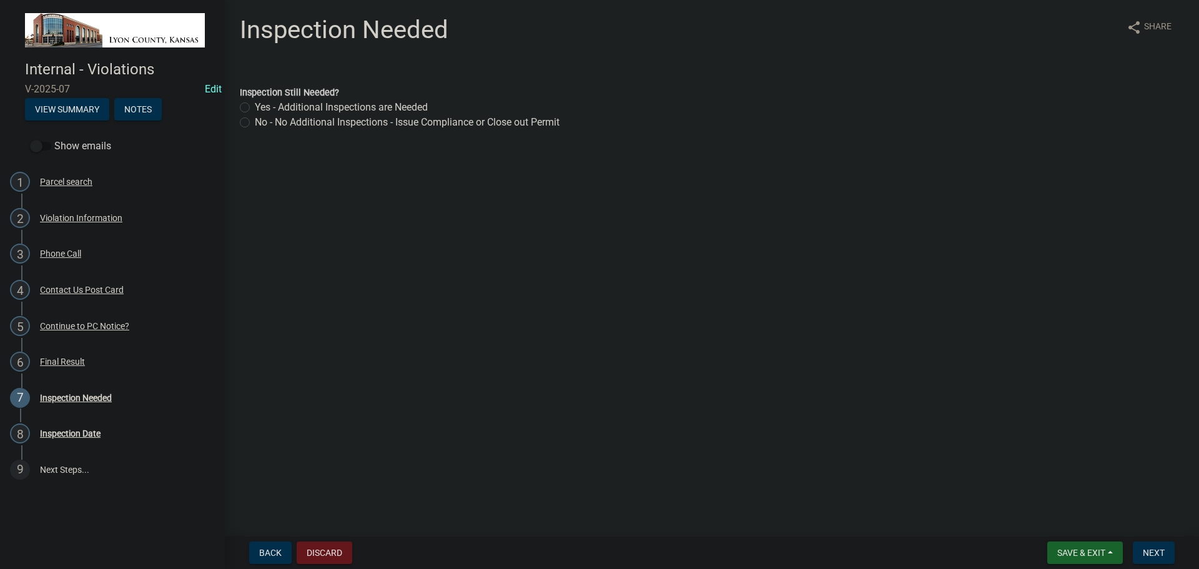
click at [502, 125] on label "No - No Additional Inspections - Issue Compliance or Close out Permit" at bounding box center [407, 122] width 305 height 15
click at [263, 123] on input "No - No Additional Inspections - Issue Compliance or Close out Permit" at bounding box center [259, 119] width 8 height 8
radio input "true"
click at [1155, 549] on span "Next" at bounding box center [1154, 553] width 22 height 10
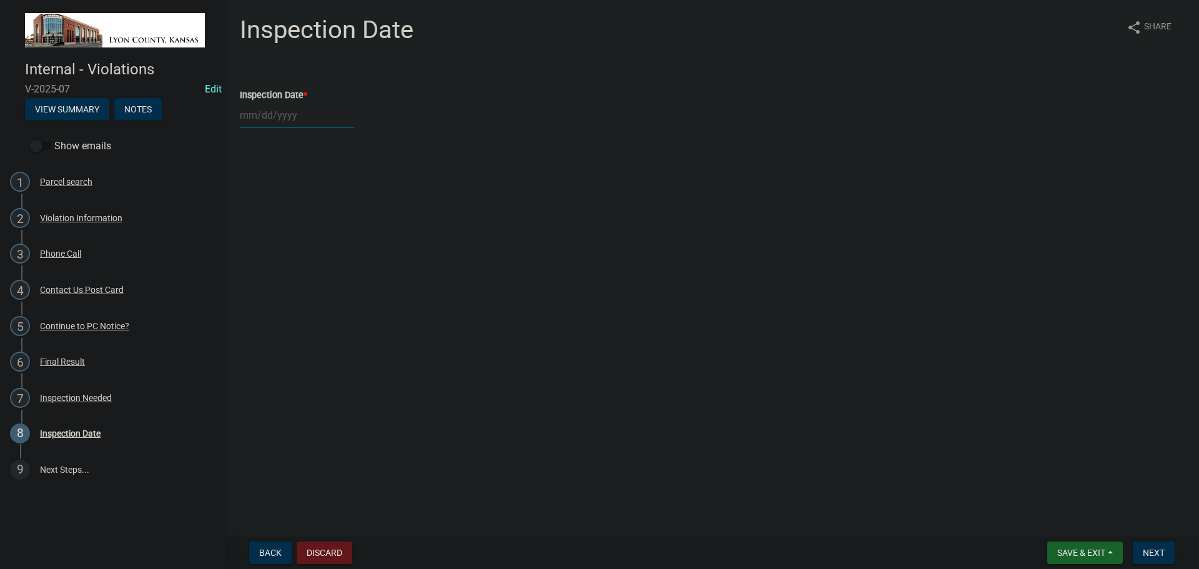
click at [284, 114] on div at bounding box center [297, 115] width 114 height 26
select select "8"
select select "2025"
click at [249, 236] on div "18" at bounding box center [252, 242] width 20 height 20
type input "[DATE]"
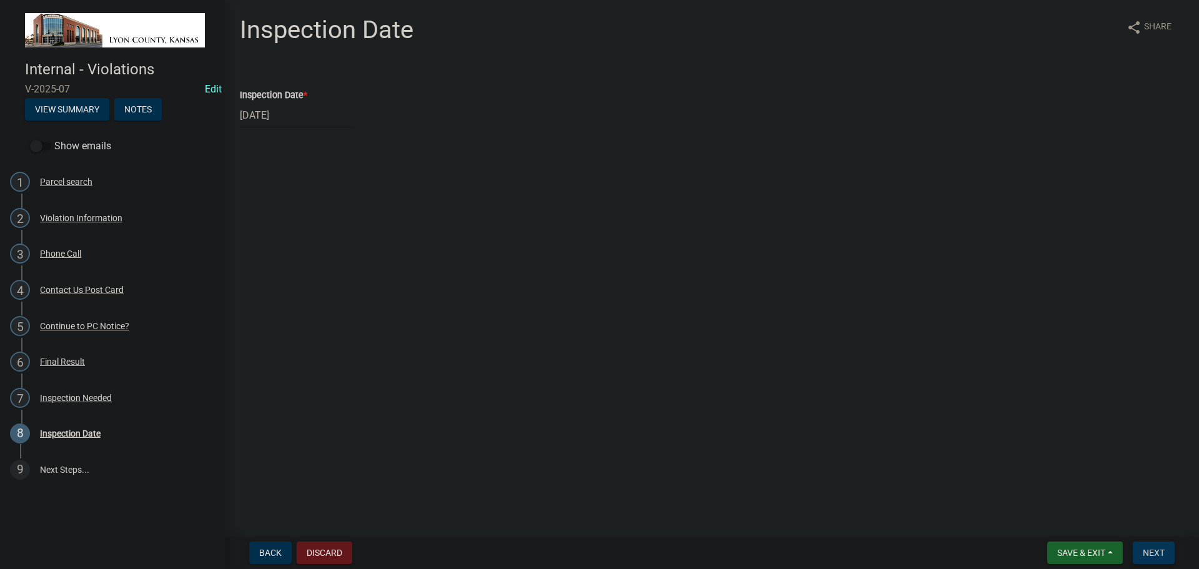
click at [1158, 551] on span "Next" at bounding box center [1154, 553] width 22 height 10
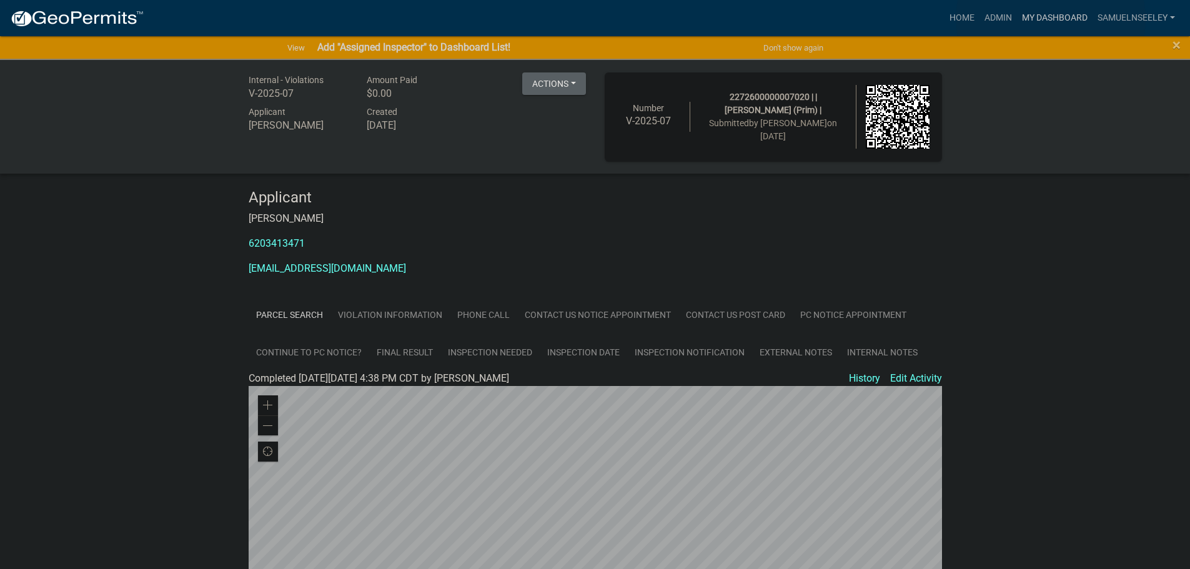
click at [1051, 19] on link "My Dashboard" at bounding box center [1055, 18] width 76 height 24
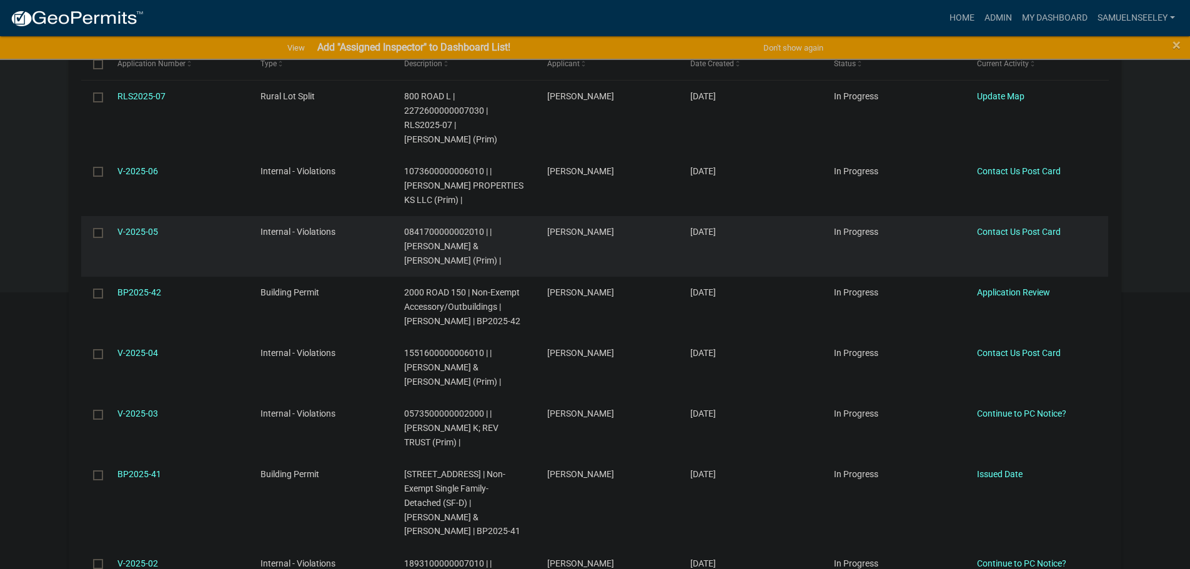
scroll to position [312, 0]
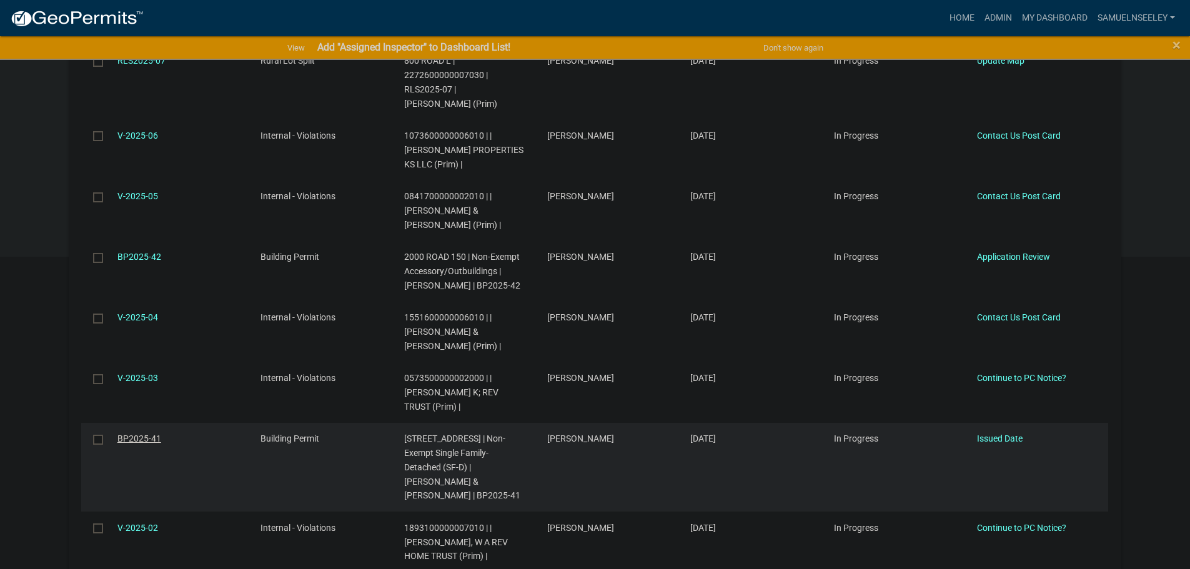
click at [141, 438] on link "BP2025-41" at bounding box center [139, 439] width 44 height 10
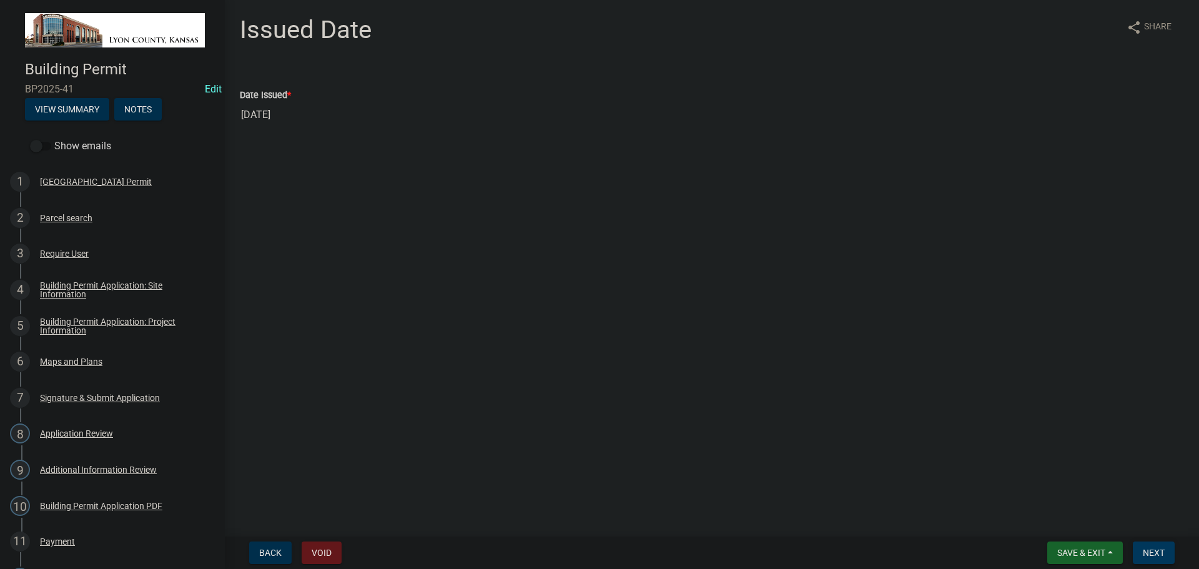
click at [1156, 552] on span "Next" at bounding box center [1154, 553] width 22 height 10
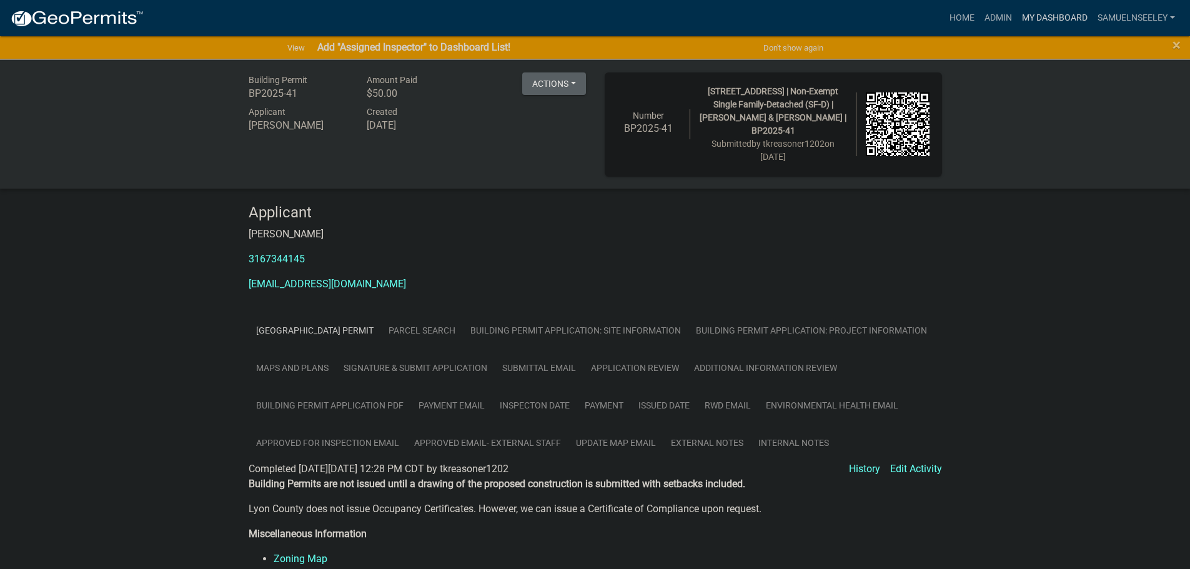
click at [1033, 17] on link "My Dashboard" at bounding box center [1055, 18] width 76 height 24
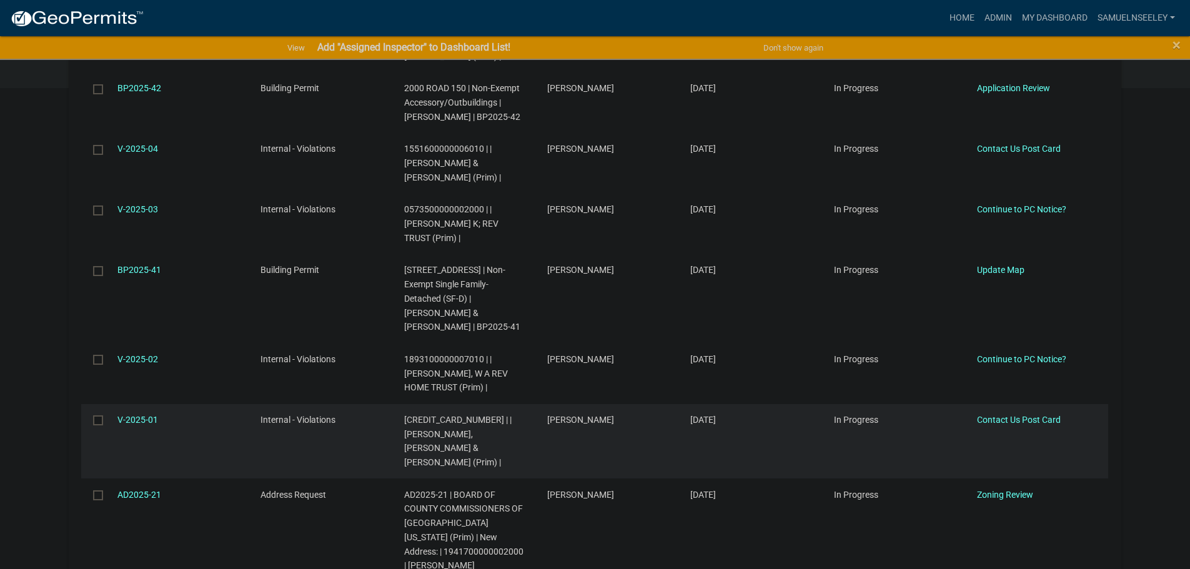
scroll to position [500, 0]
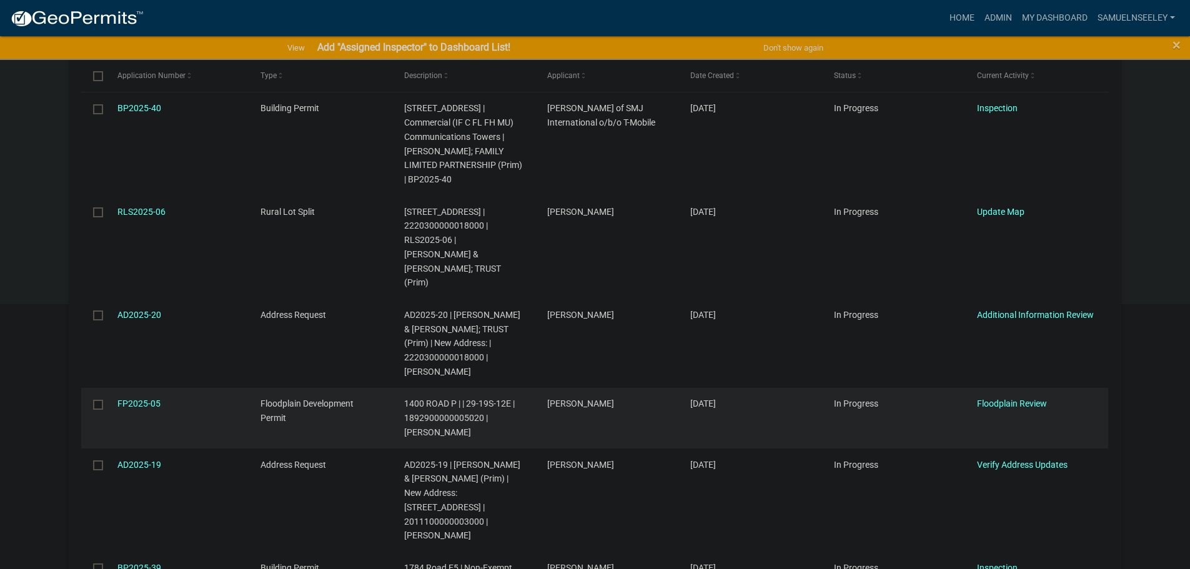
scroll to position [230, 0]
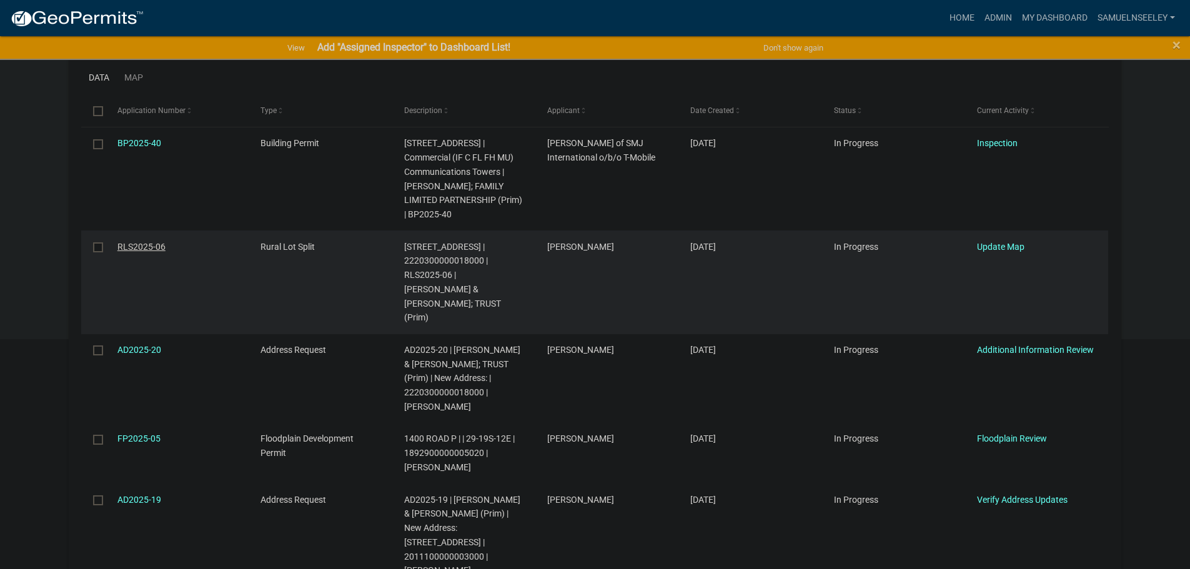
click at [136, 244] on link "RLS2025-06" at bounding box center [141, 247] width 48 height 10
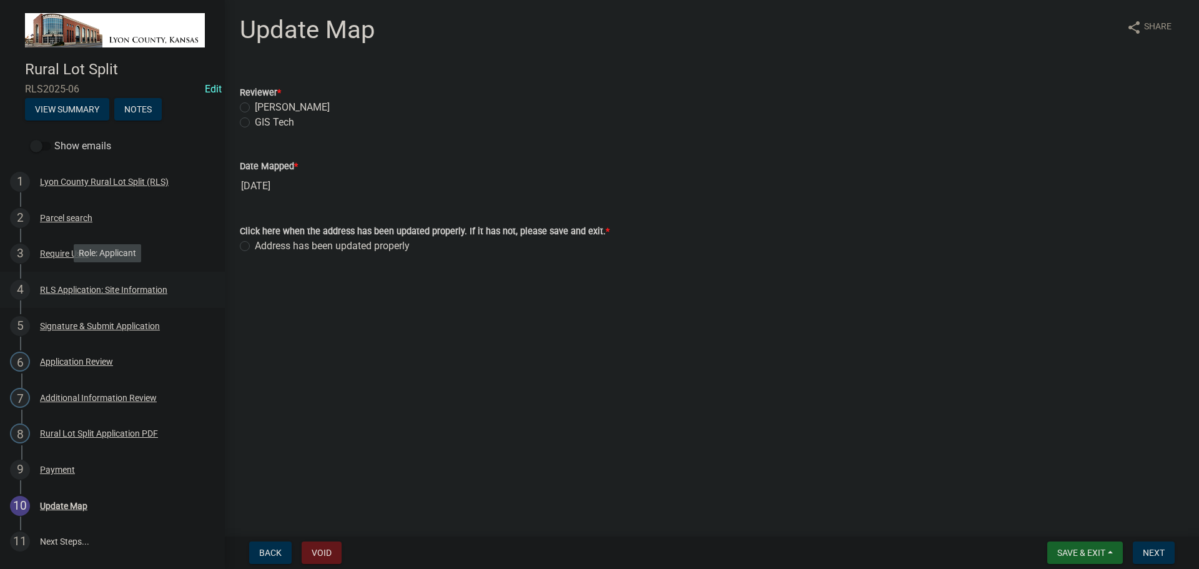
click at [77, 286] on div "RLS Application: Site Information" at bounding box center [103, 289] width 127 height 9
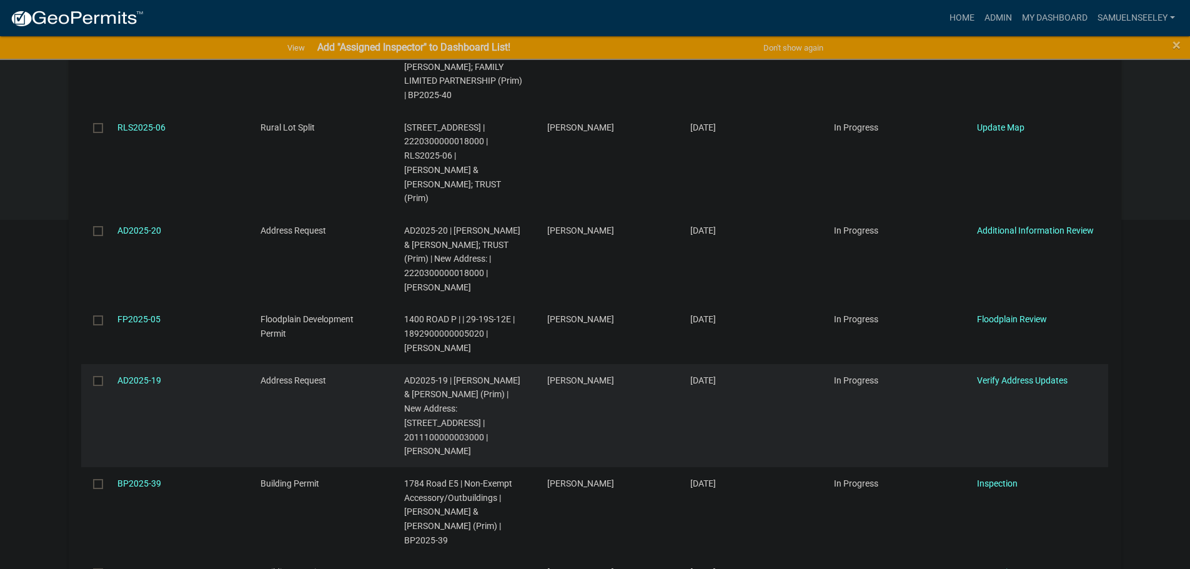
scroll to position [315, 0]
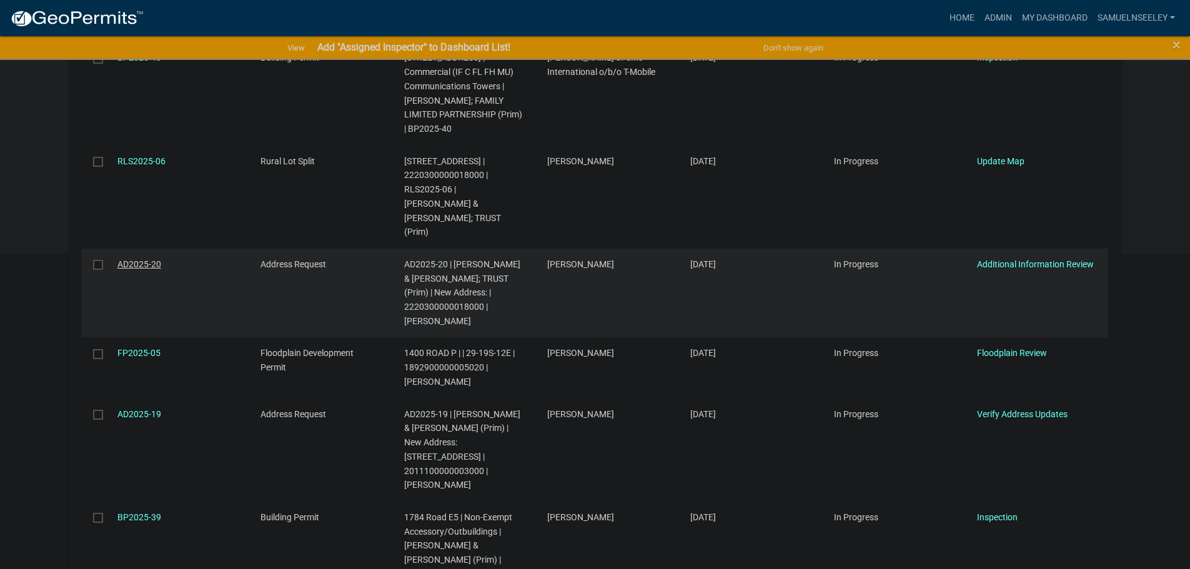
click at [128, 259] on link "AD2025-20" at bounding box center [139, 264] width 44 height 10
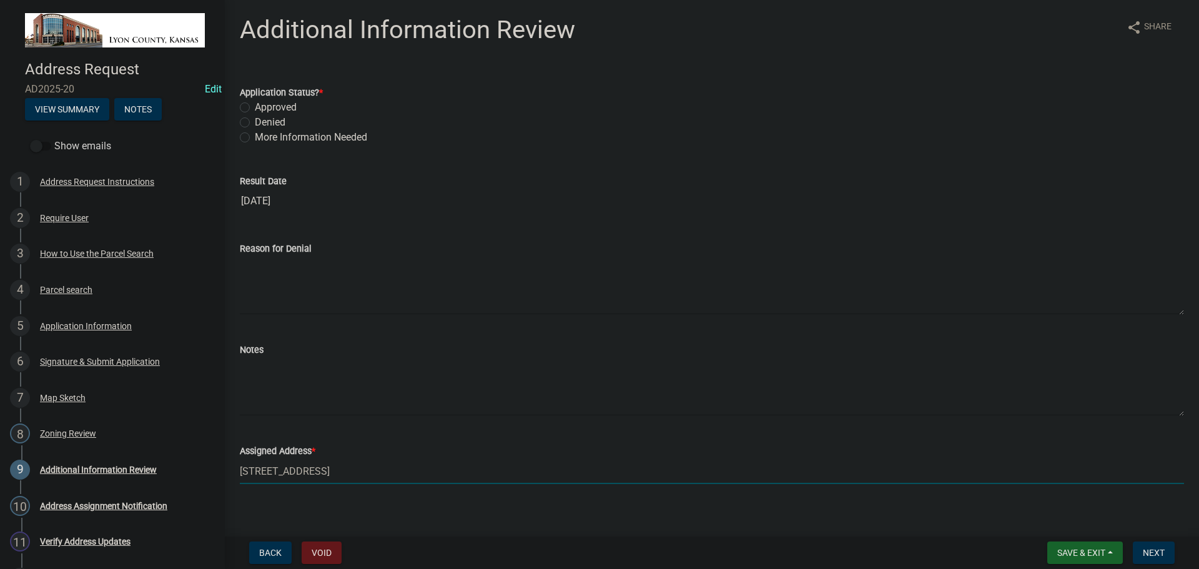
drag, startPoint x: 241, startPoint y: 469, endPoint x: 299, endPoint y: 469, distance: 58.1
click at [305, 468] on input "[STREET_ADDRESS]" at bounding box center [712, 472] width 945 height 26
click at [279, 365] on textarea "Notes" at bounding box center [712, 386] width 945 height 59
type textarea "New Home"
click at [255, 106] on label "Approved" at bounding box center [276, 107] width 42 height 15
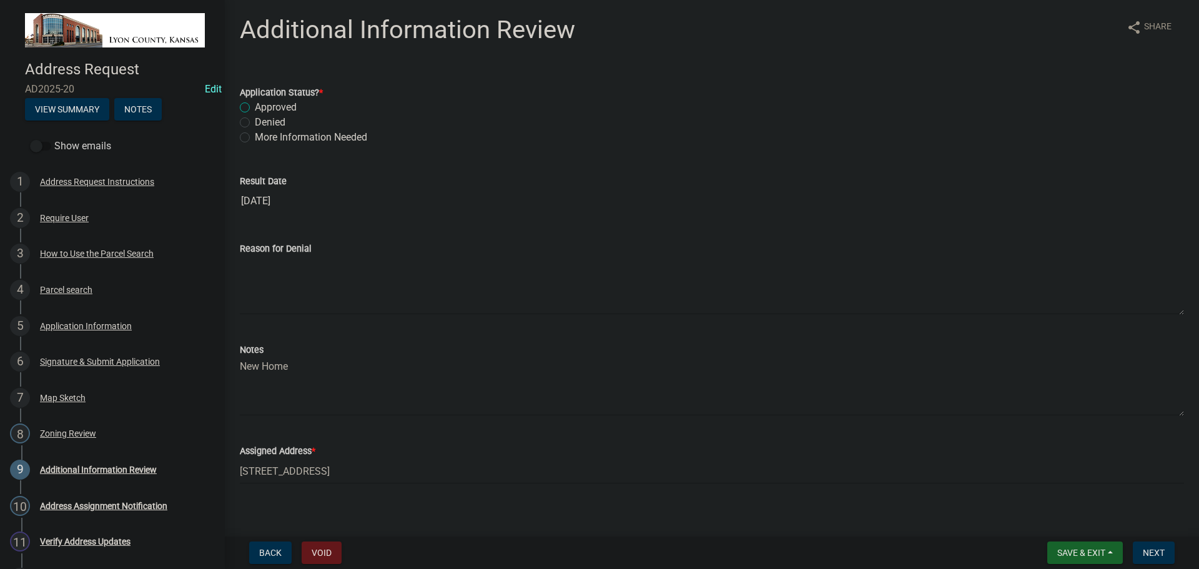
click at [255, 106] on input "Approved" at bounding box center [259, 104] width 8 height 8
radio input "true"
click at [1159, 557] on span "Next" at bounding box center [1154, 553] width 22 height 10
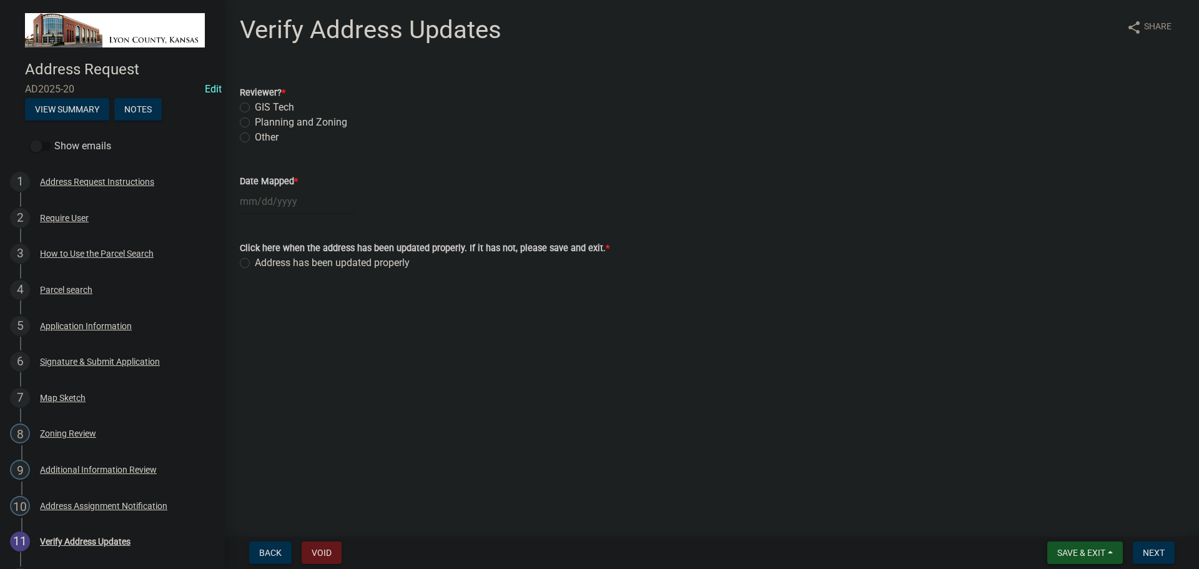
click at [1081, 555] on span "Save & Exit" at bounding box center [1082, 553] width 48 height 10
click at [1061, 524] on button "Save & Exit" at bounding box center [1073, 520] width 100 height 30
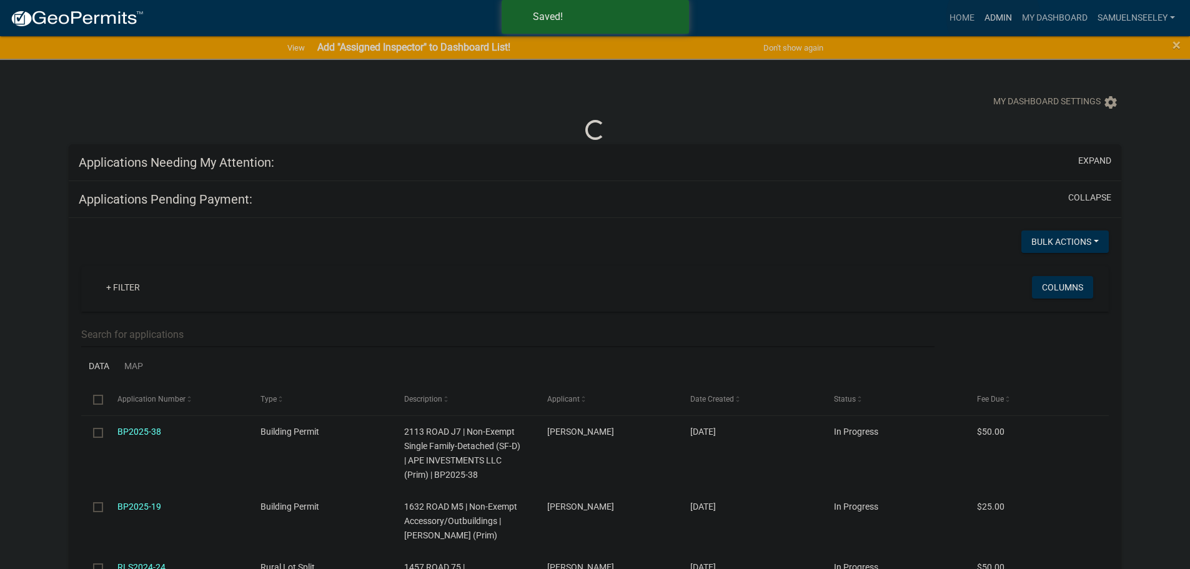
click at [993, 17] on link "Admin" at bounding box center [998, 18] width 37 height 24
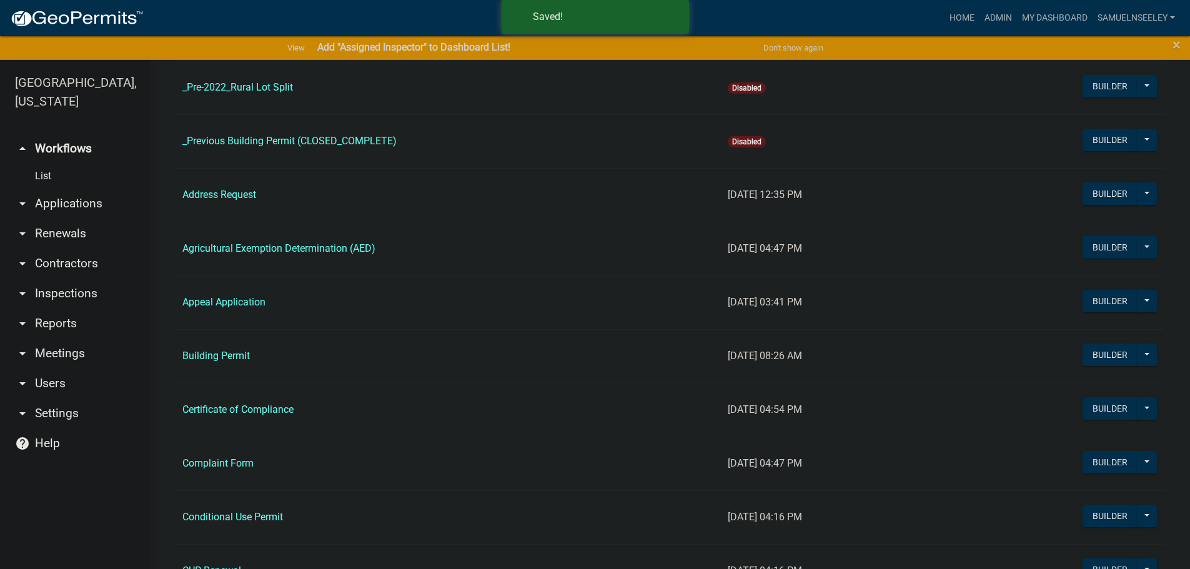
scroll to position [375, 0]
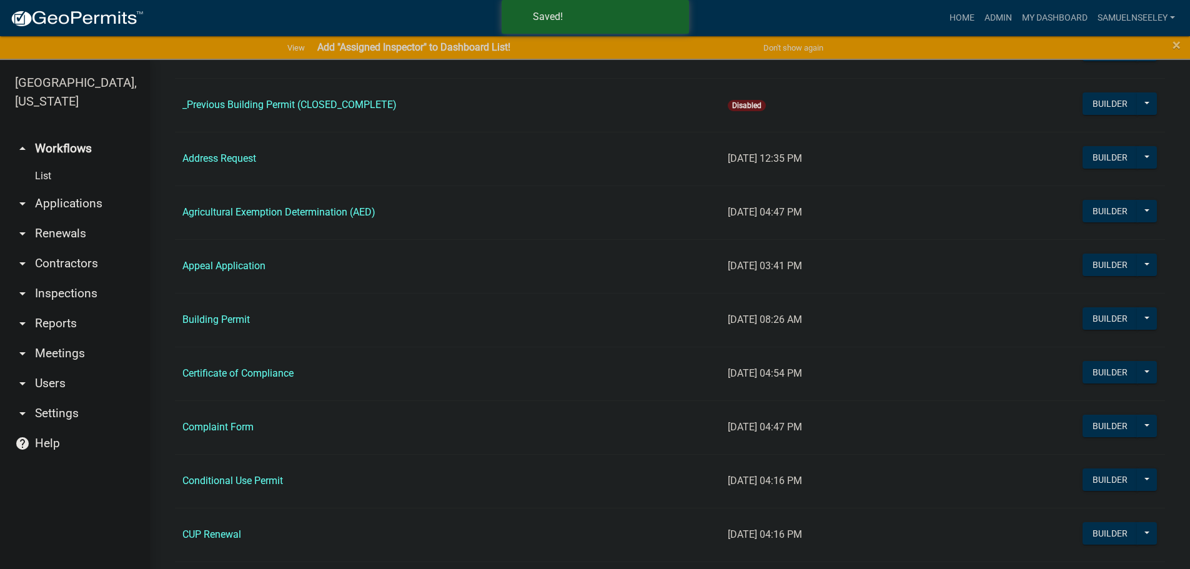
click at [232, 317] on link "Building Permit" at bounding box center [215, 320] width 67 height 12
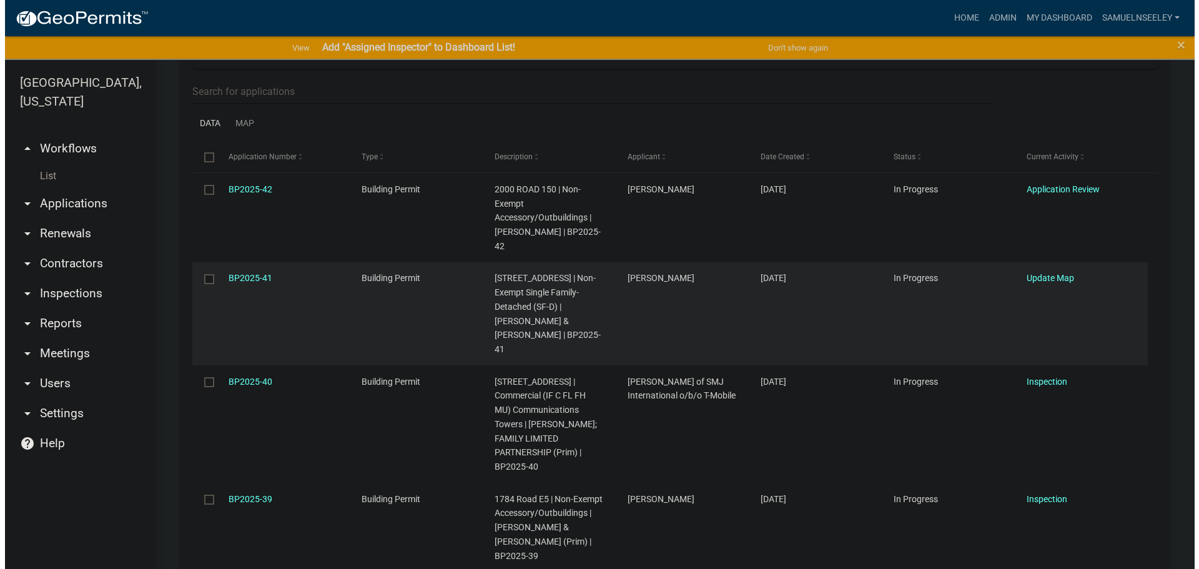
scroll to position [250, 0]
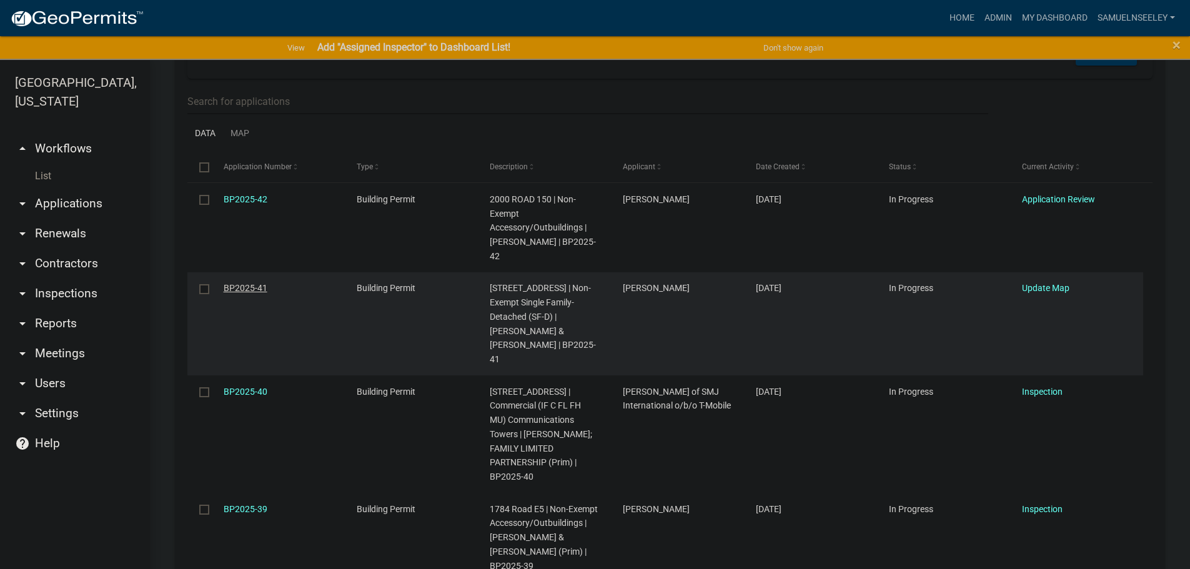
click at [234, 283] on link "BP2025-41" at bounding box center [246, 288] width 44 height 10
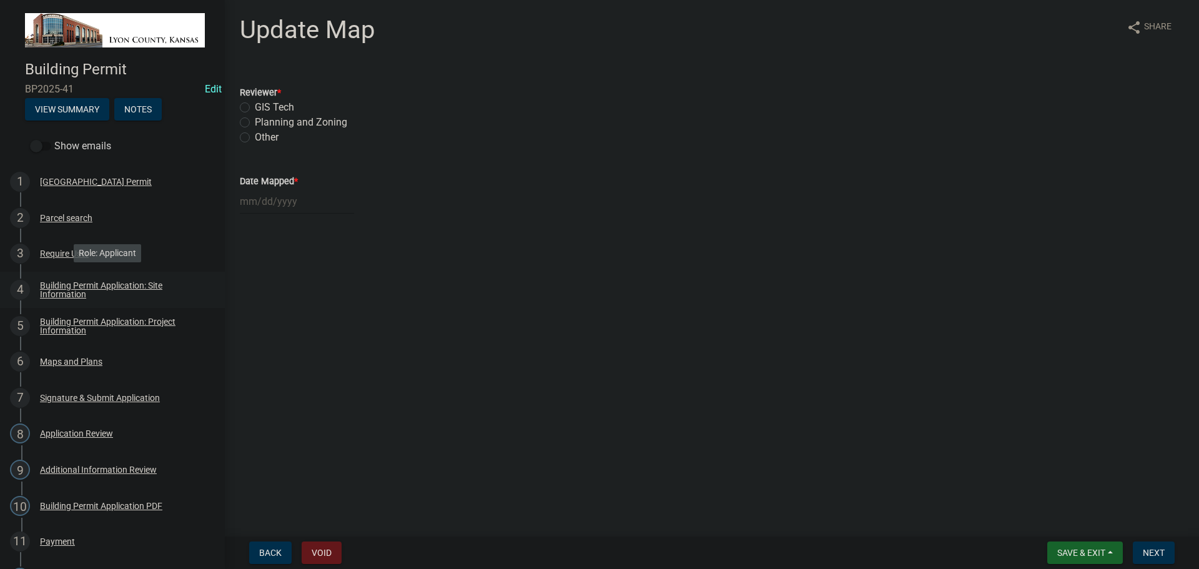
click at [52, 289] on div "Building Permit Application: Site Information" at bounding box center [122, 289] width 165 height 17
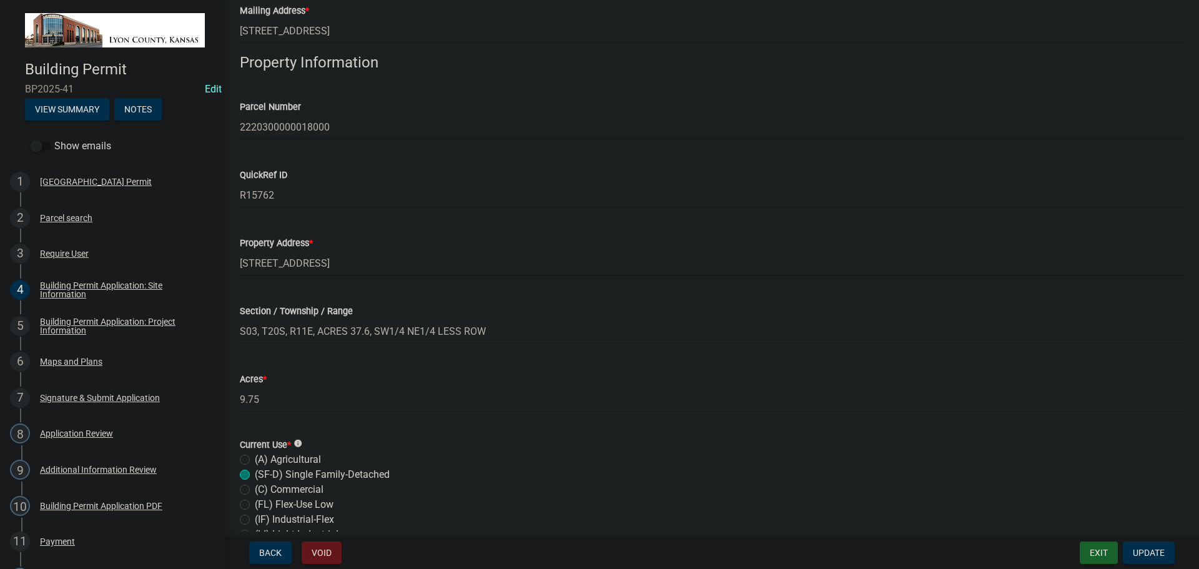
scroll to position [250, 0]
click at [259, 259] on input "[STREET_ADDRESS]" at bounding box center [712, 262] width 945 height 26
paste input "[ { "value": { "activity": { "routing": [ { "$id": "1", "targetId": "35fbfe40-5…"
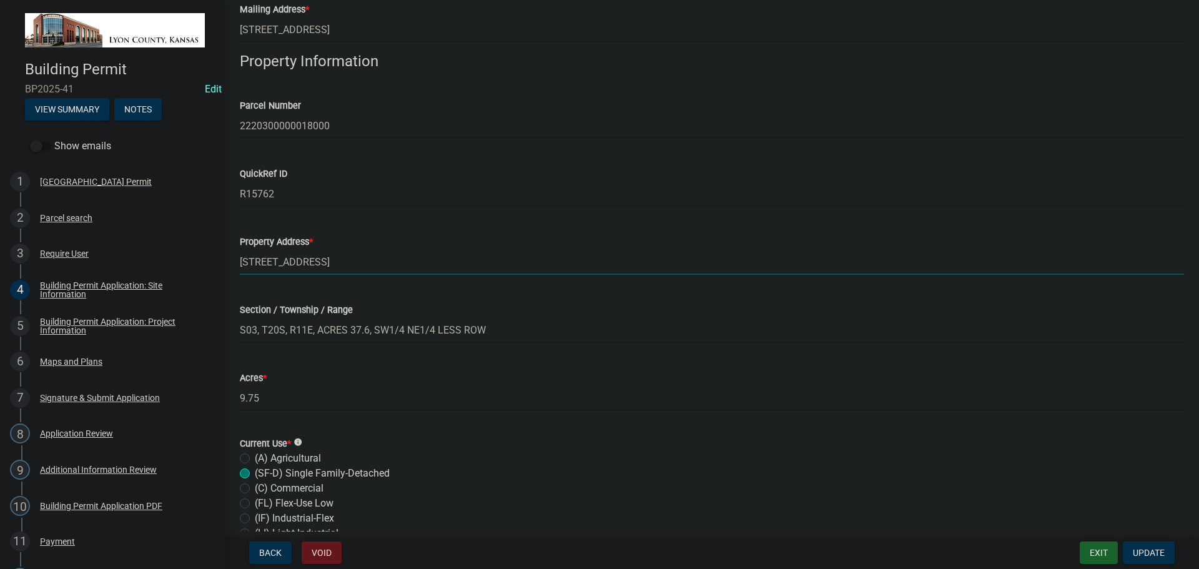
type input "[ { "value": { "activity": { "routing": [ { "$id": "1", "targetId": "35fbfe40-5…"
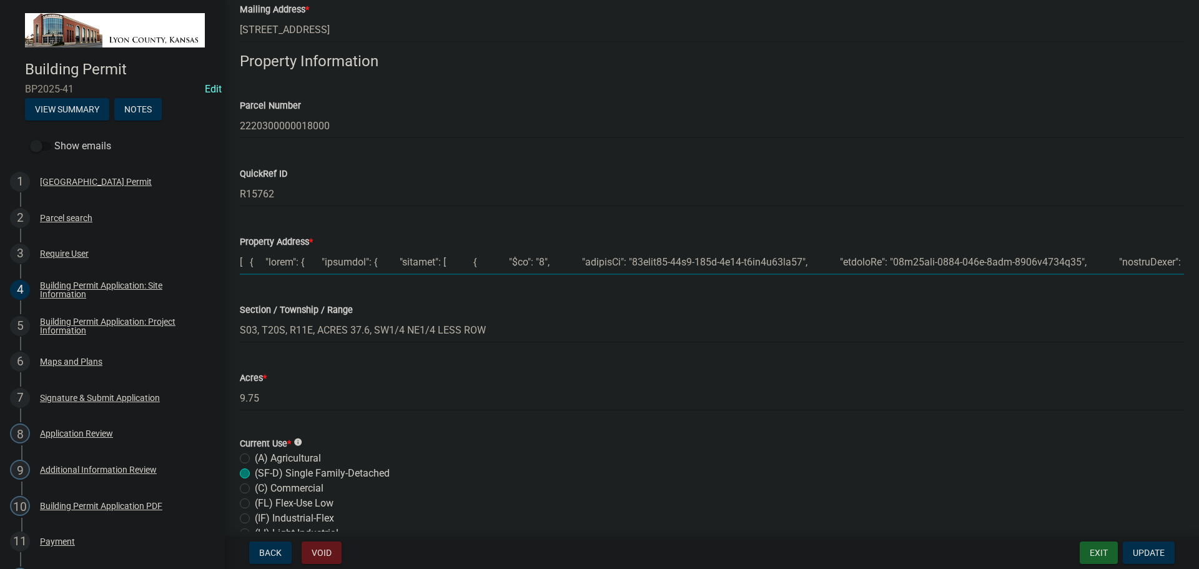
scroll to position [0, 2096416]
click at [372, 259] on input "Property Address *" at bounding box center [712, 262] width 945 height 26
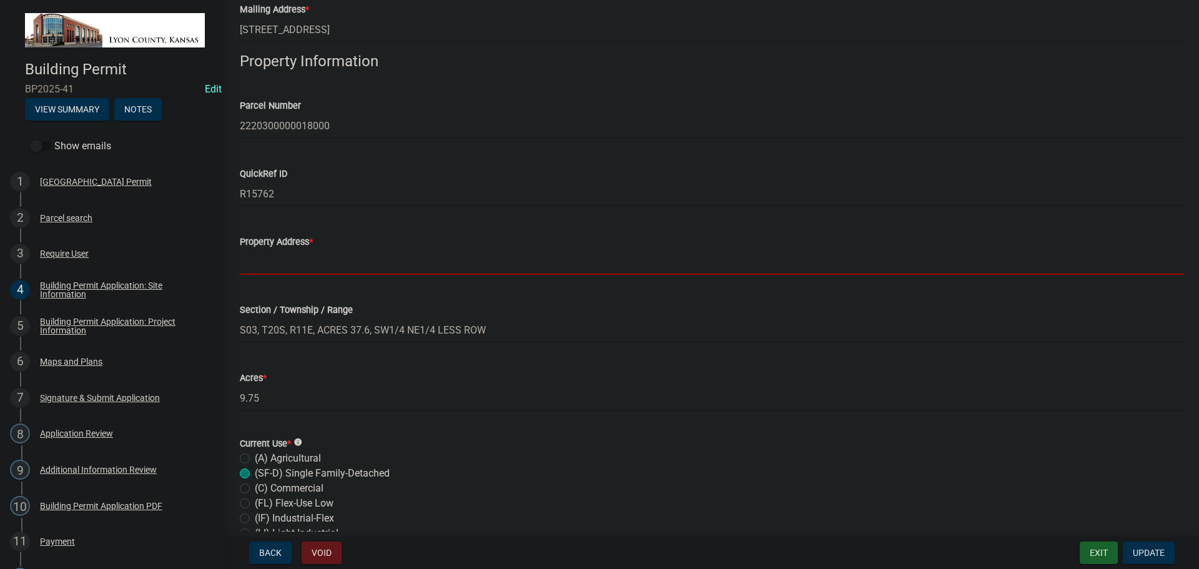
scroll to position [0, 0]
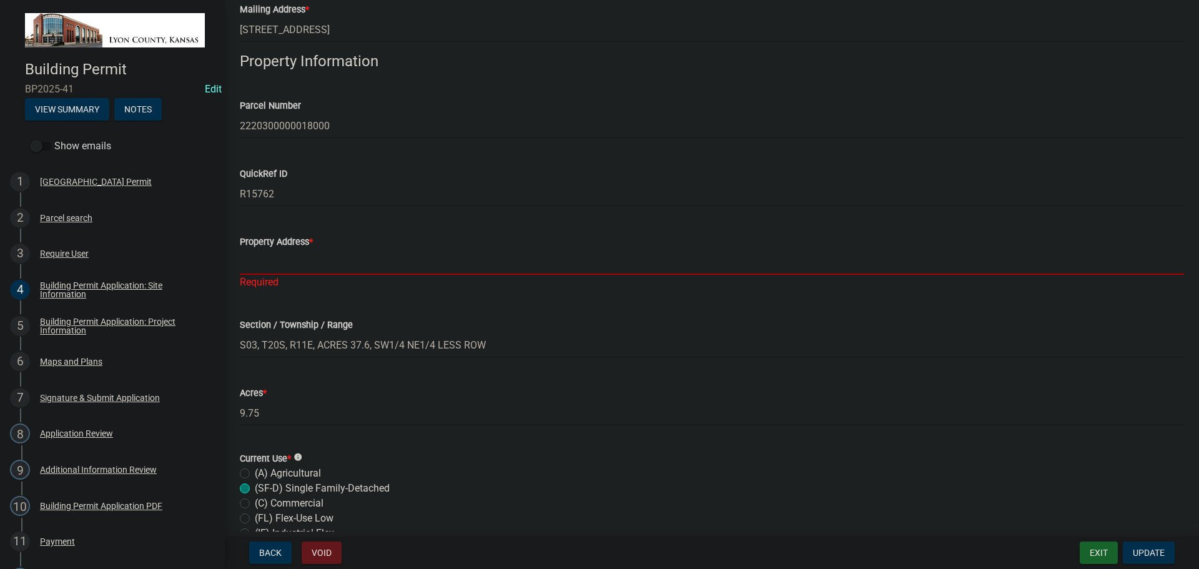
click at [279, 257] on input "Property Address *" at bounding box center [712, 262] width 945 height 26
type input "[STREET_ADDRESS]"
click at [1141, 550] on span "Update" at bounding box center [1149, 553] width 32 height 10
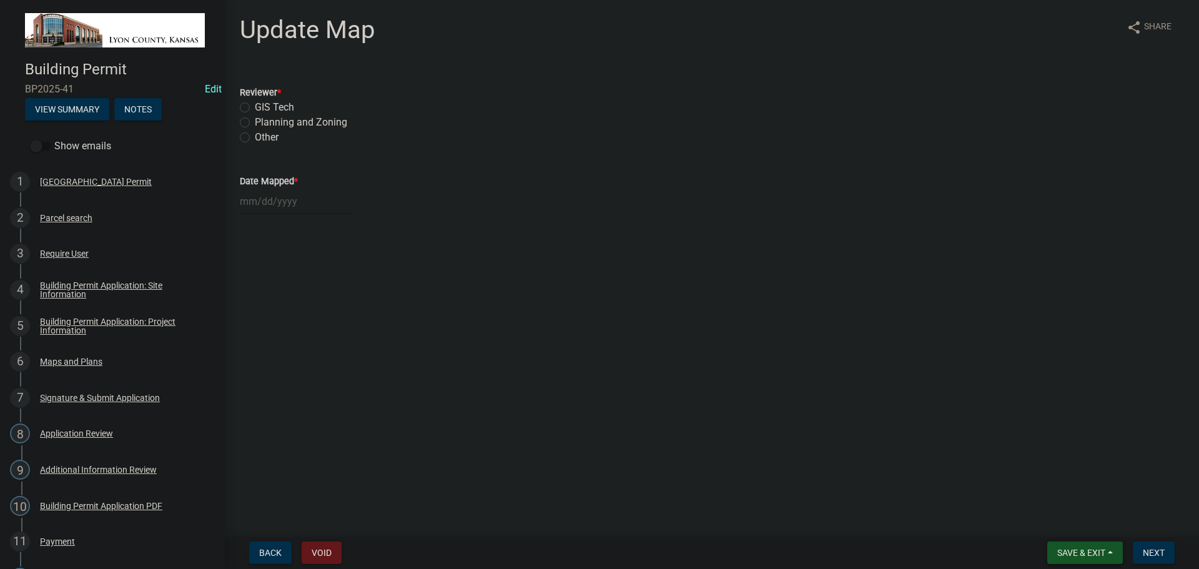
click at [1078, 555] on span "Save & Exit" at bounding box center [1082, 553] width 48 height 10
click at [1058, 519] on button "Save & Exit" at bounding box center [1073, 520] width 100 height 30
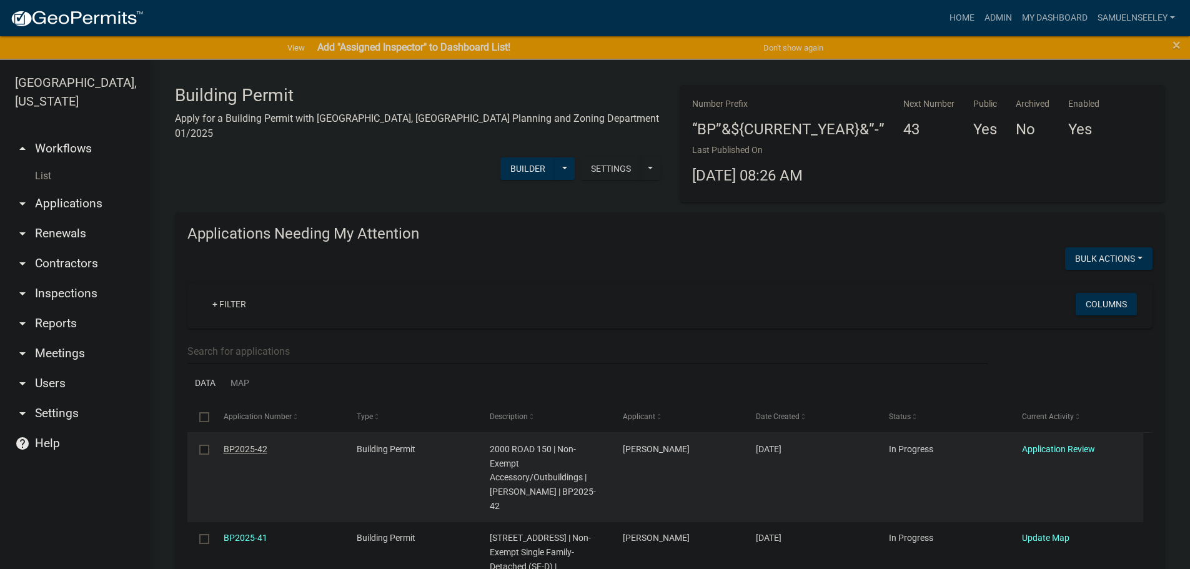
click at [249, 447] on link "BP2025-42" at bounding box center [246, 449] width 44 height 10
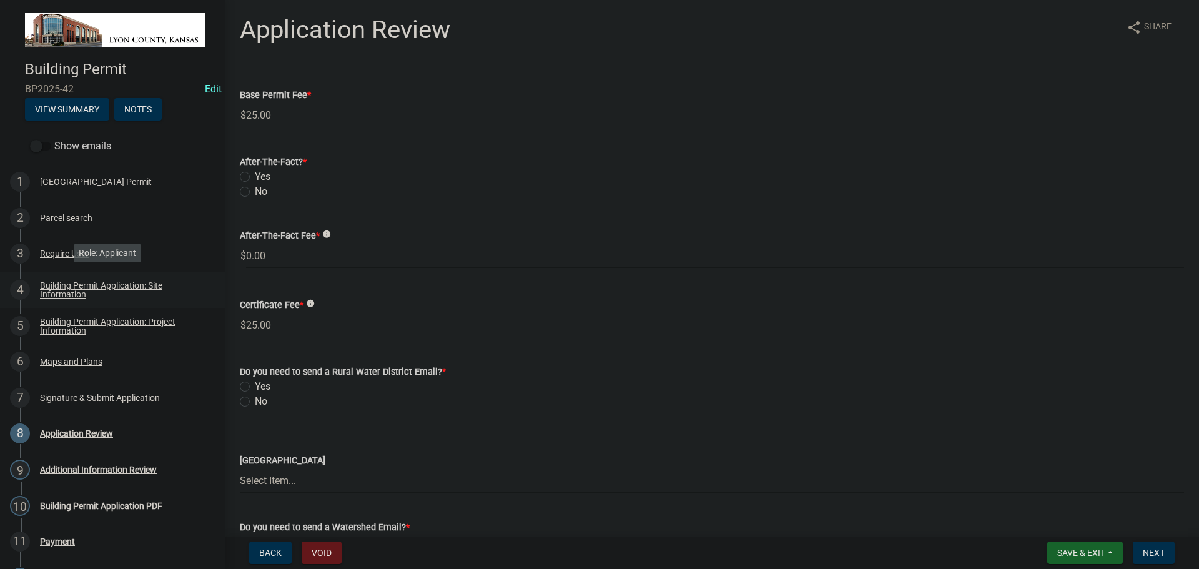
click at [61, 288] on div "Building Permit Application: Site Information" at bounding box center [122, 289] width 165 height 17
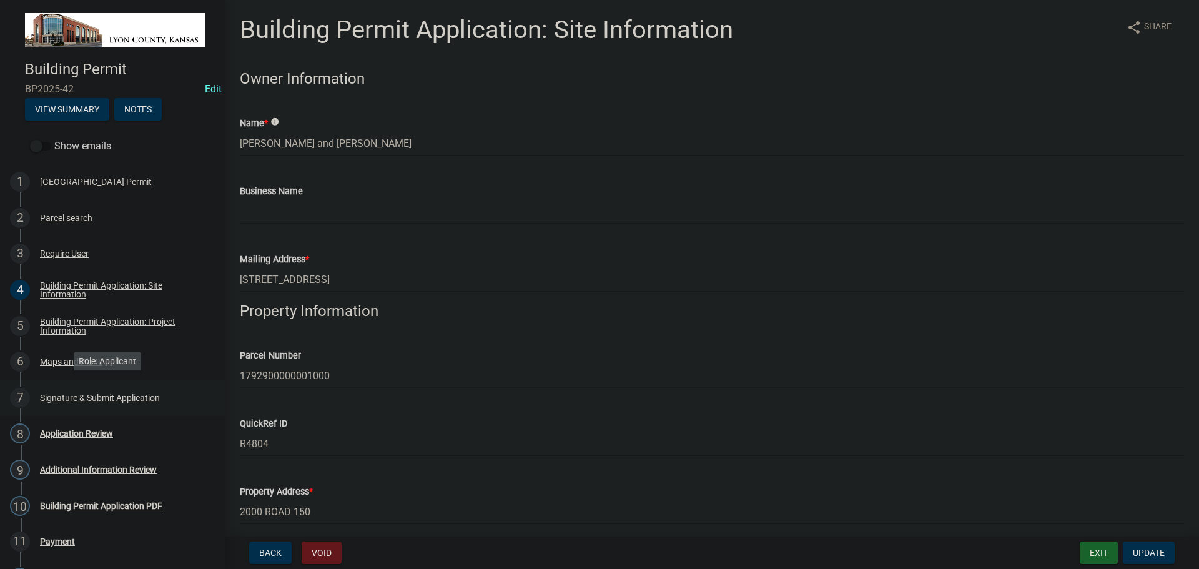
click at [73, 399] on div "Signature & Submit Application" at bounding box center [100, 398] width 120 height 9
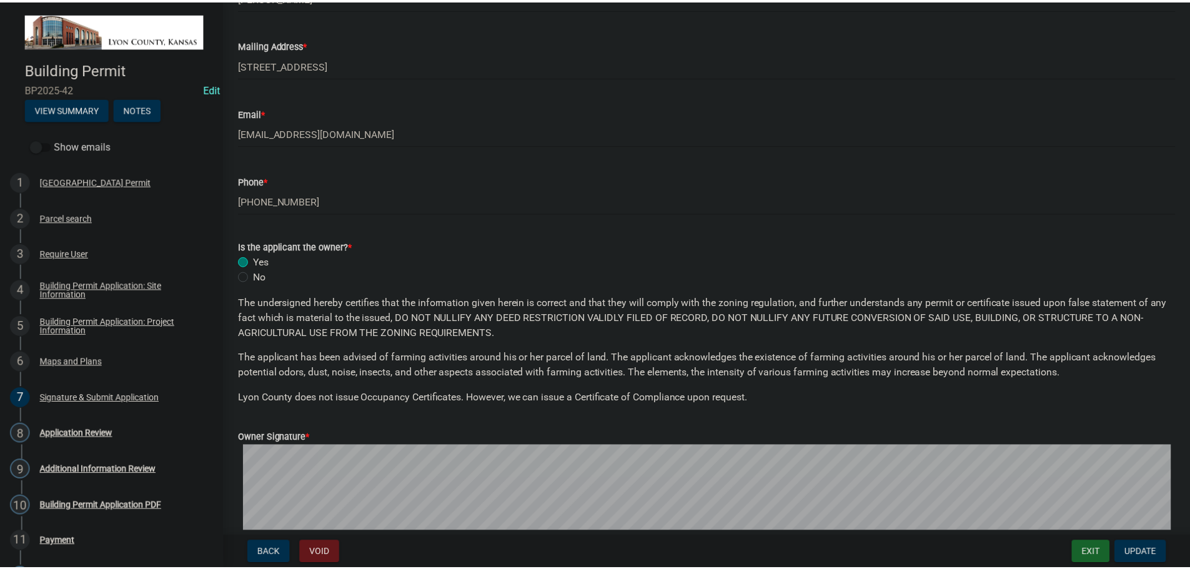
scroll to position [62, 0]
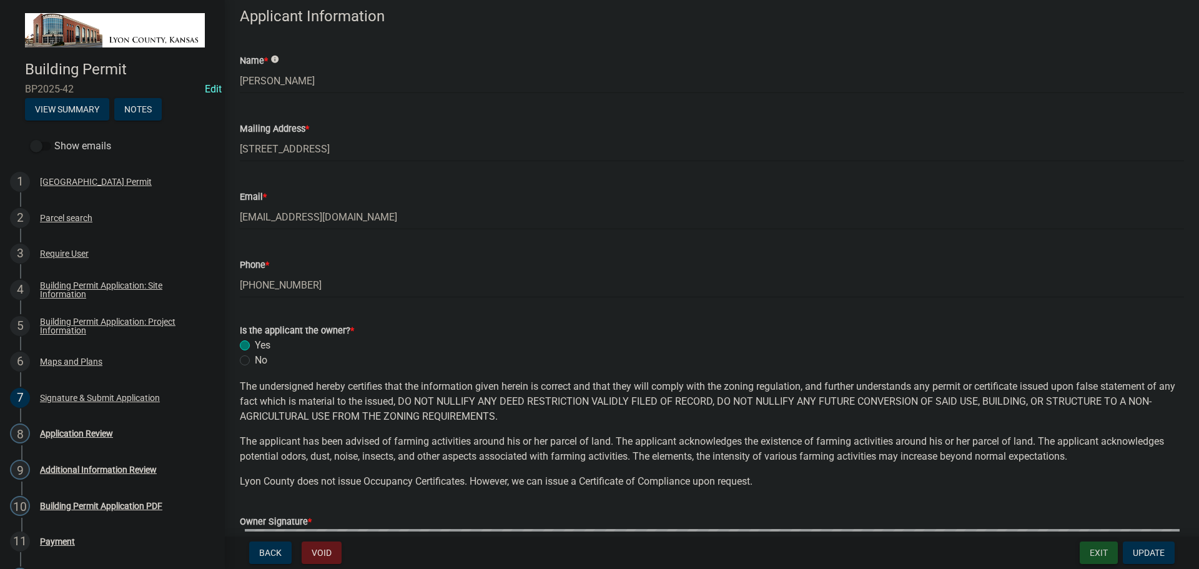
click at [1113, 558] on button "Exit" at bounding box center [1099, 553] width 38 height 22
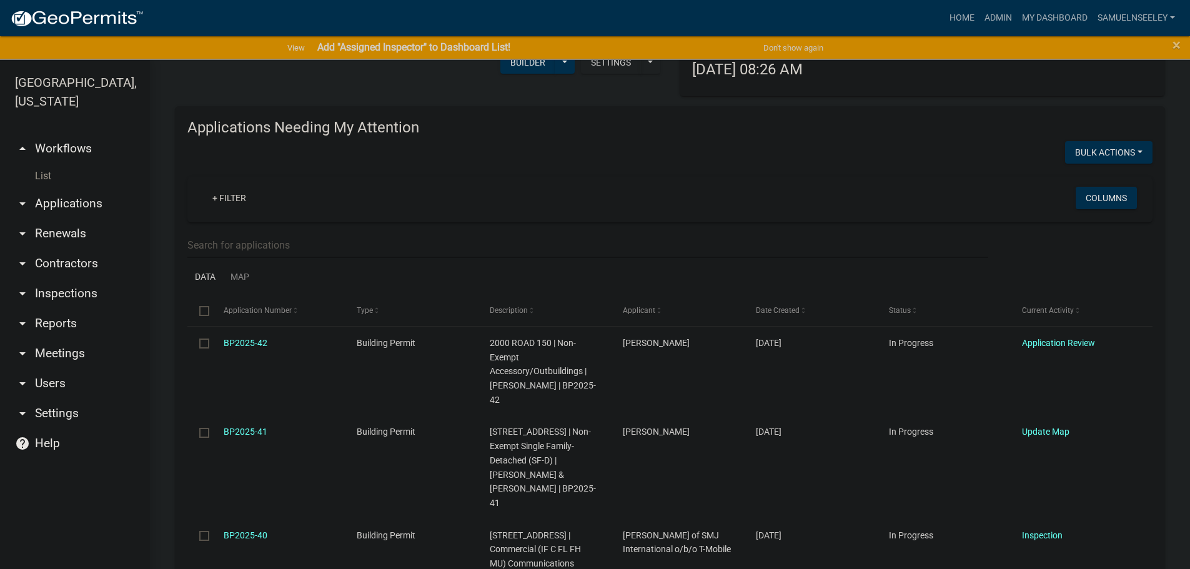
scroll to position [62, 0]
